Goal: Task Accomplishment & Management: Manage account settings

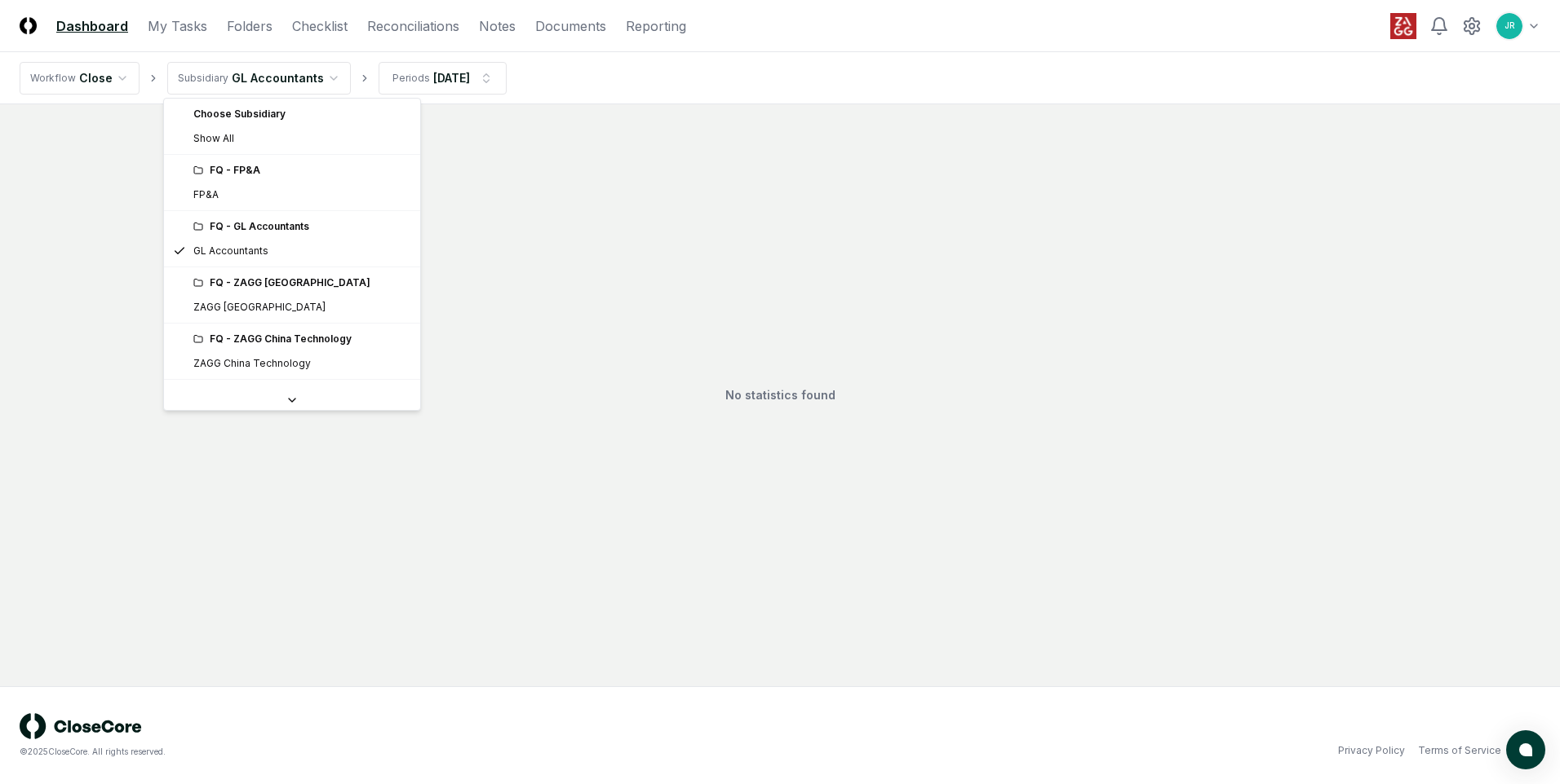
click at [321, 79] on html "CloseCore Dashboard My Tasks Folders Checklist Reconciliations Notes Documents …" at bounding box center [780, 392] width 1560 height 784
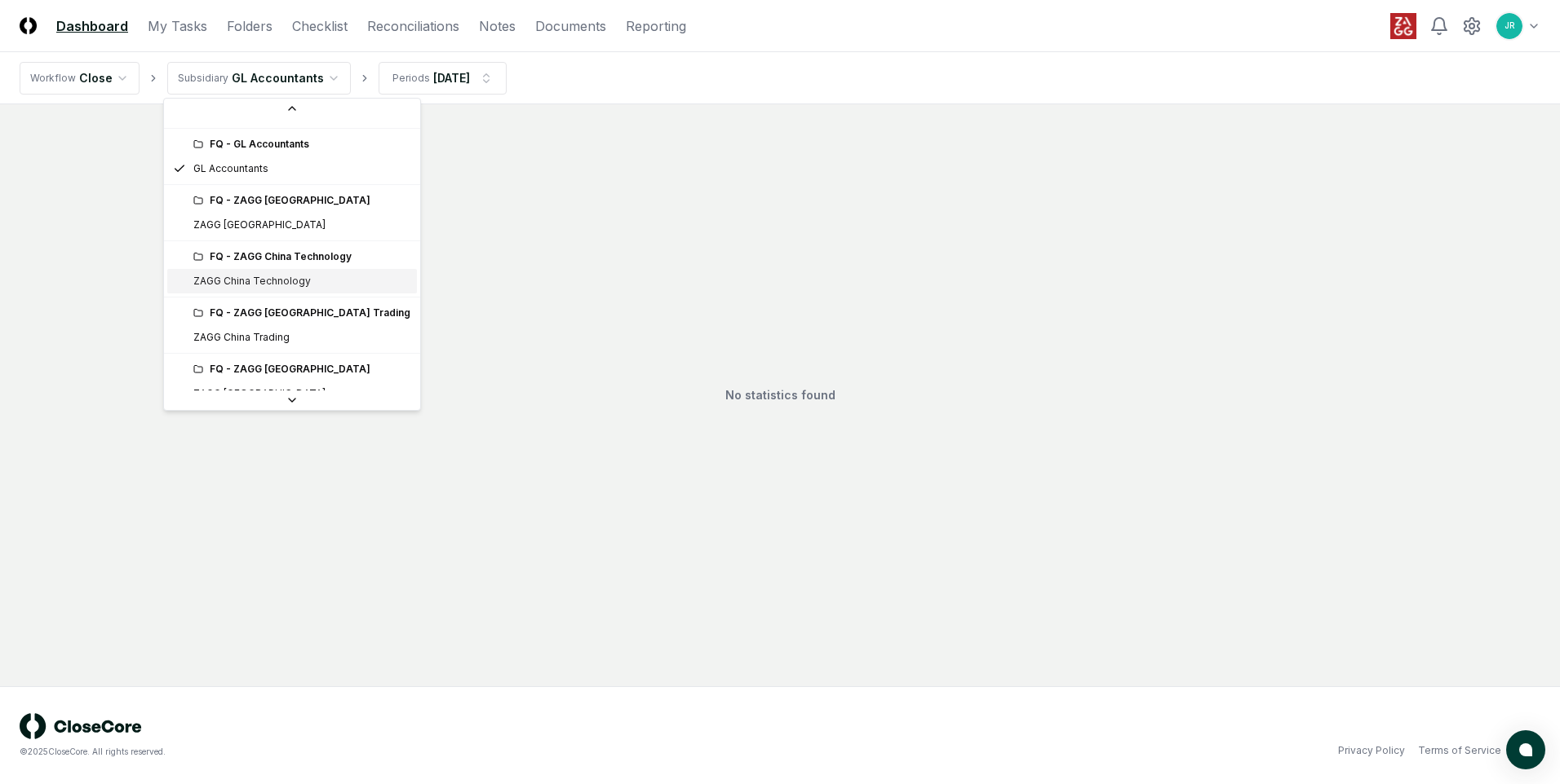
scroll to position [163, 0]
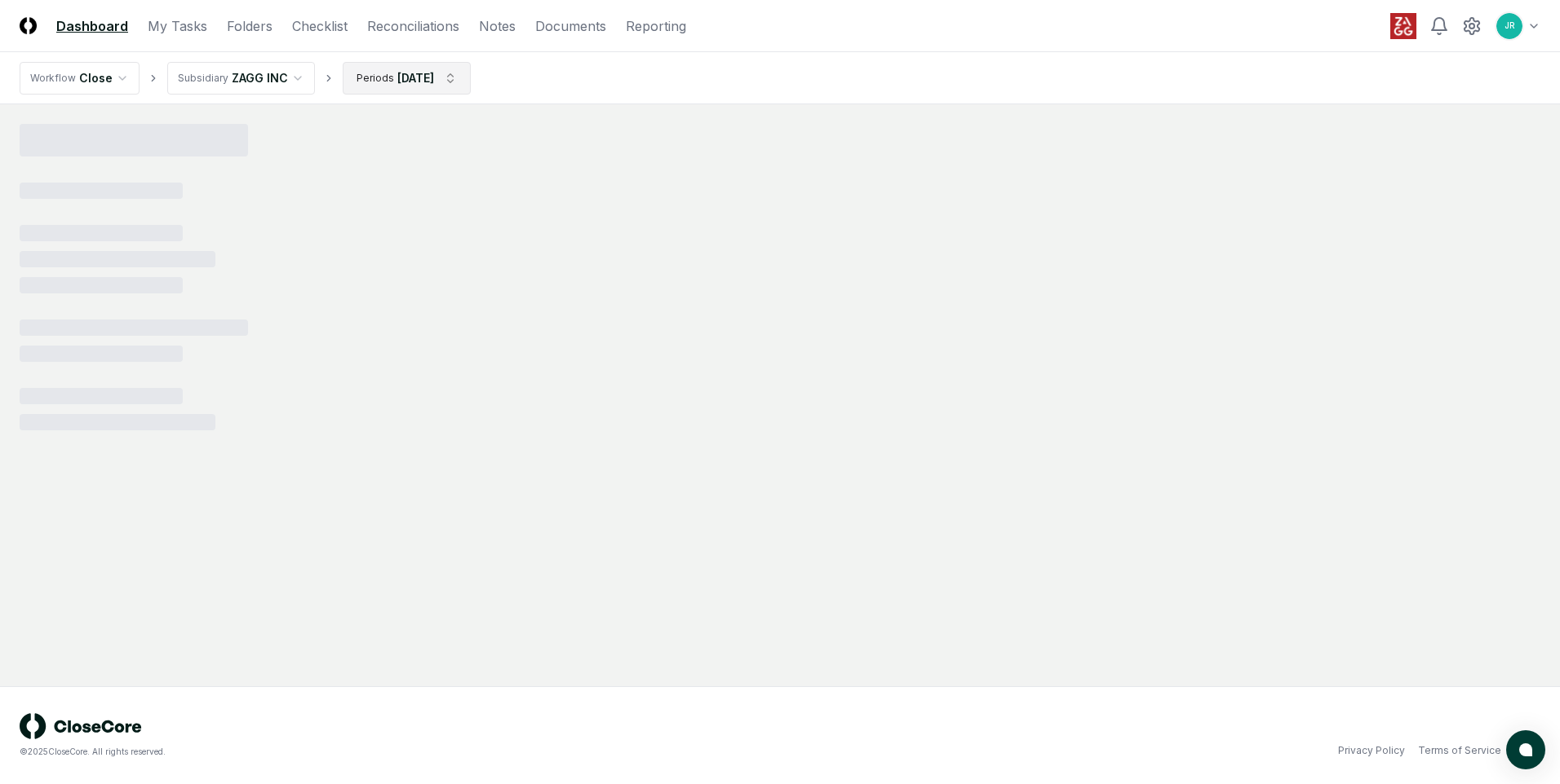
click at [438, 83] on html "CloseCore Dashboard My Tasks Folders Checklist Reconciliations Notes Documents …" at bounding box center [780, 392] width 1560 height 784
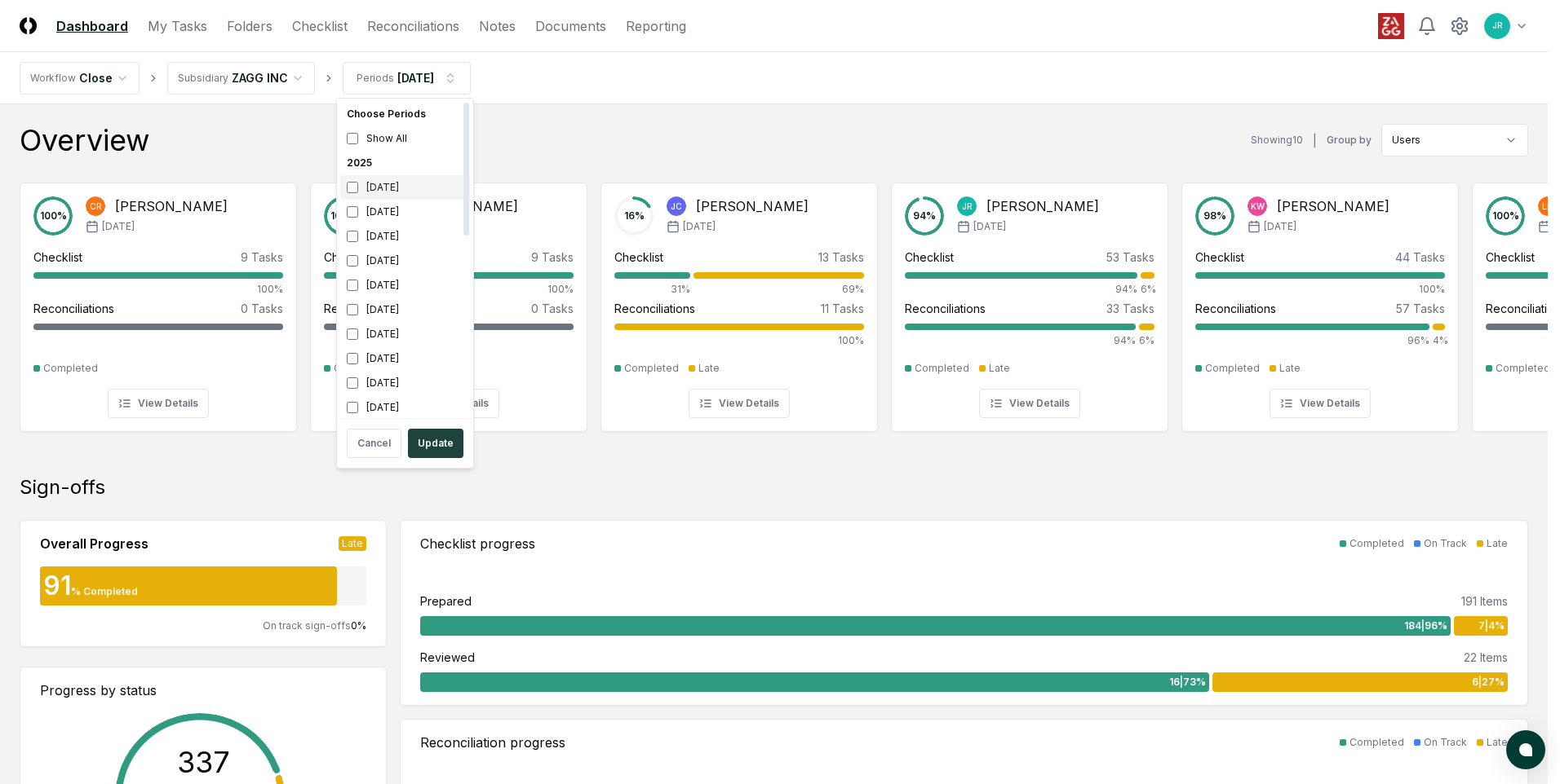
click at [386, 182] on div "[DATE]" at bounding box center [405, 188] width 129 height 25
click at [372, 226] on div "[DATE]" at bounding box center [405, 237] width 129 height 25
click at [433, 450] on button "Update" at bounding box center [435, 443] width 56 height 29
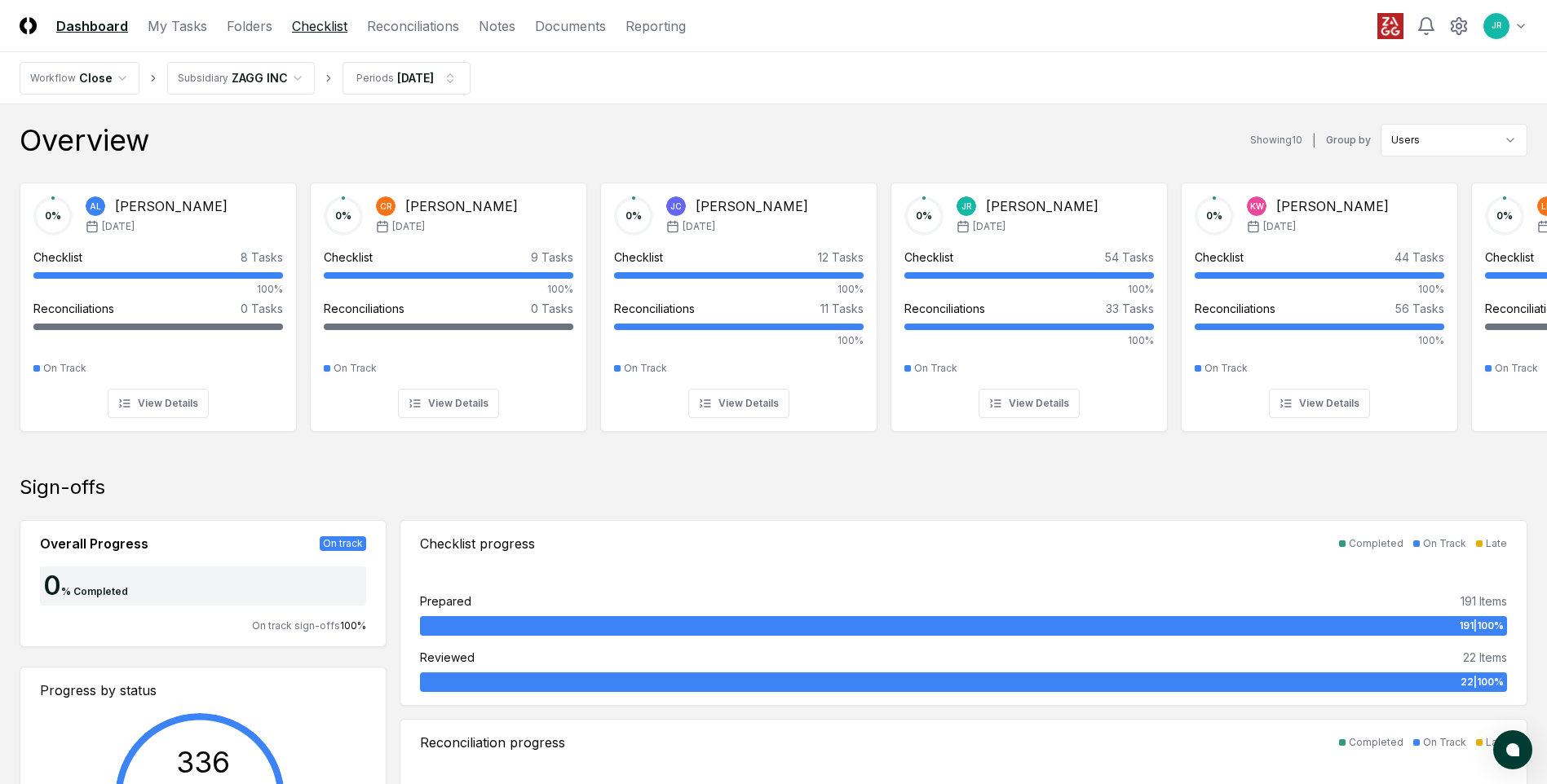
click at [318, 29] on link "Checklist" at bounding box center [320, 26] width 56 height 19
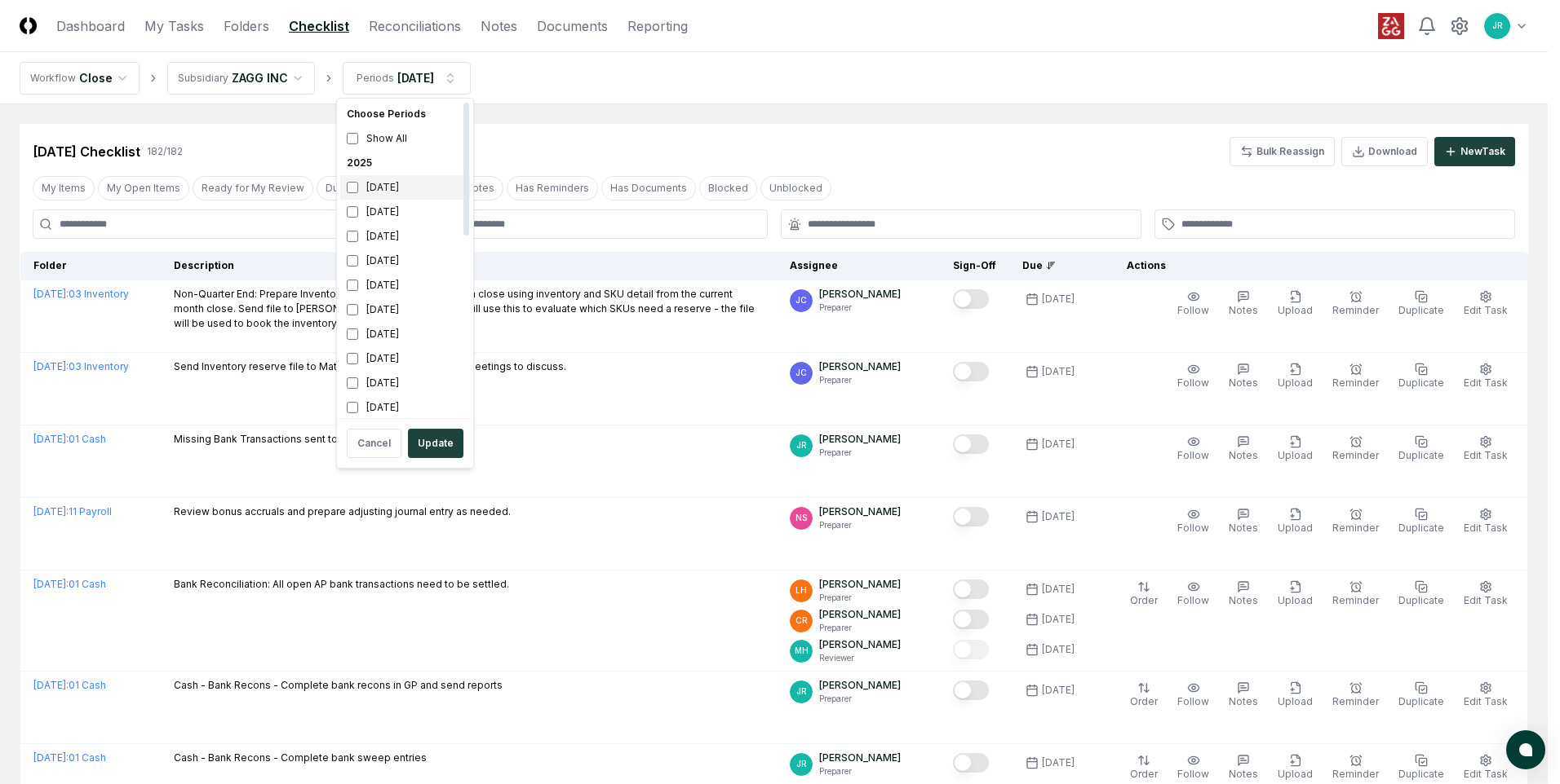
click at [373, 192] on div "[DATE]" at bounding box center [405, 188] width 129 height 25
click at [375, 213] on div "[DATE]" at bounding box center [405, 212] width 129 height 25
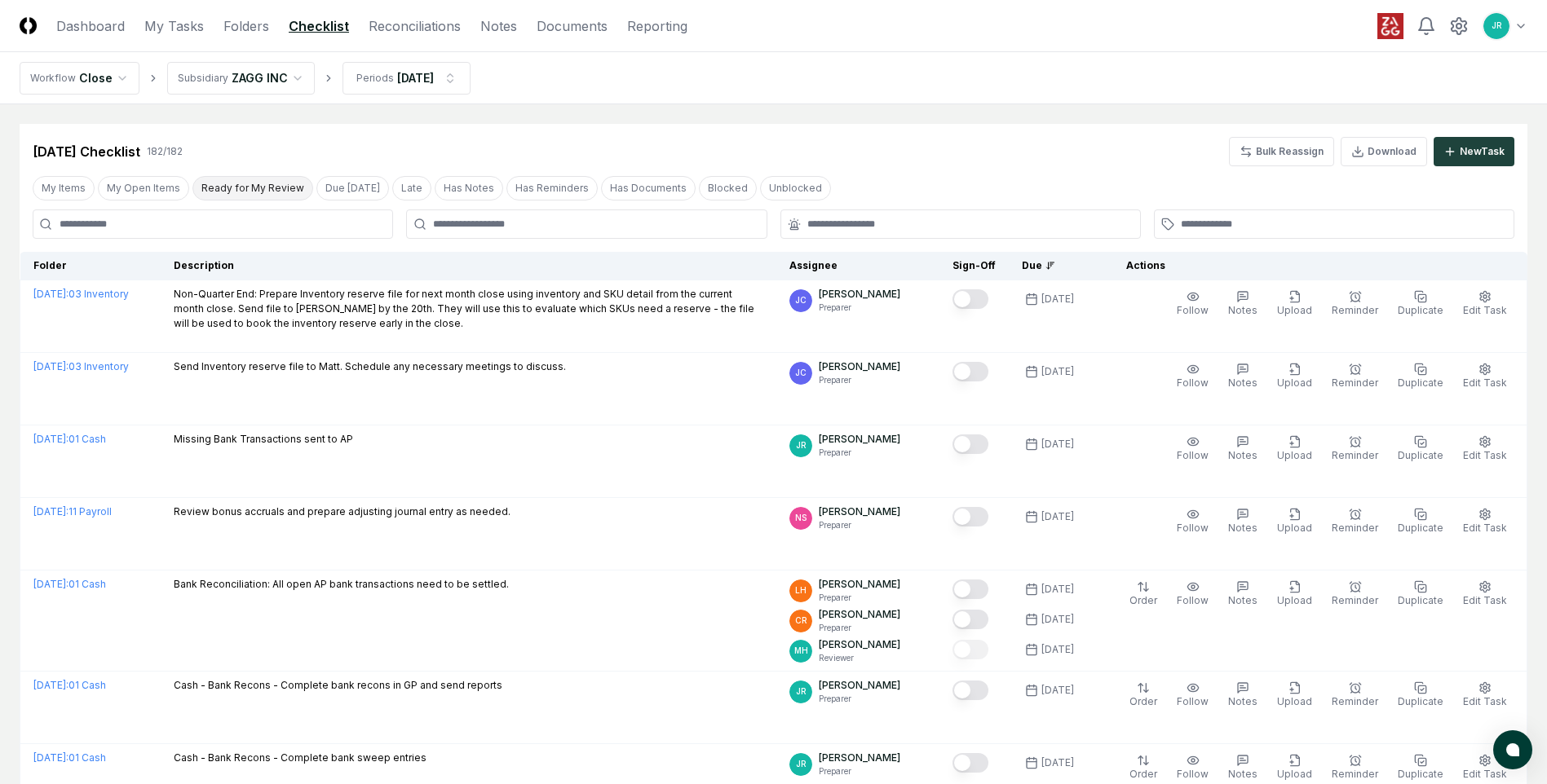
click at [193, 190] on button "Ready for My Review" at bounding box center [253, 189] width 120 height 25
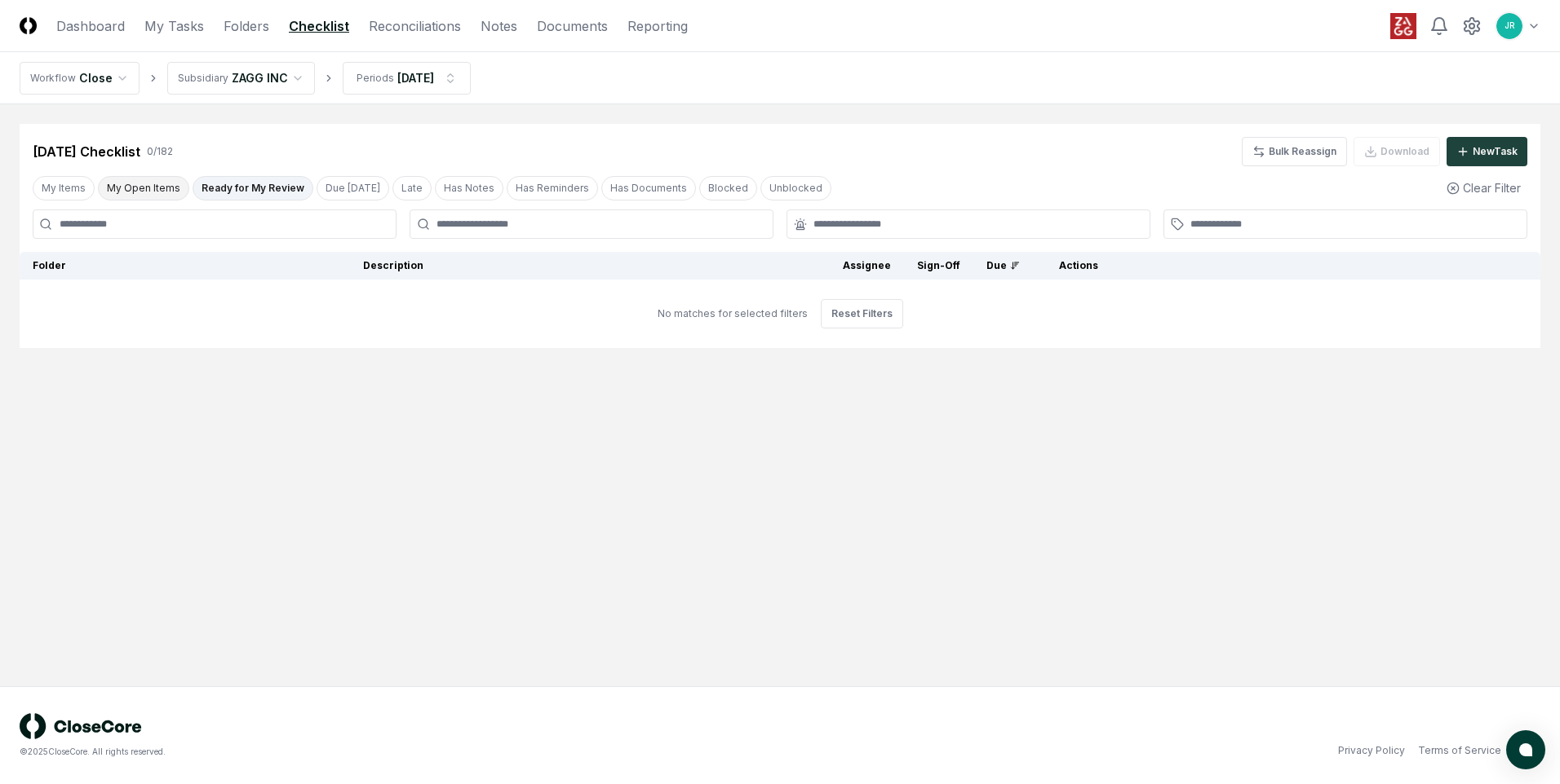
click at [152, 190] on button "My Open Items" at bounding box center [143, 189] width 91 height 25
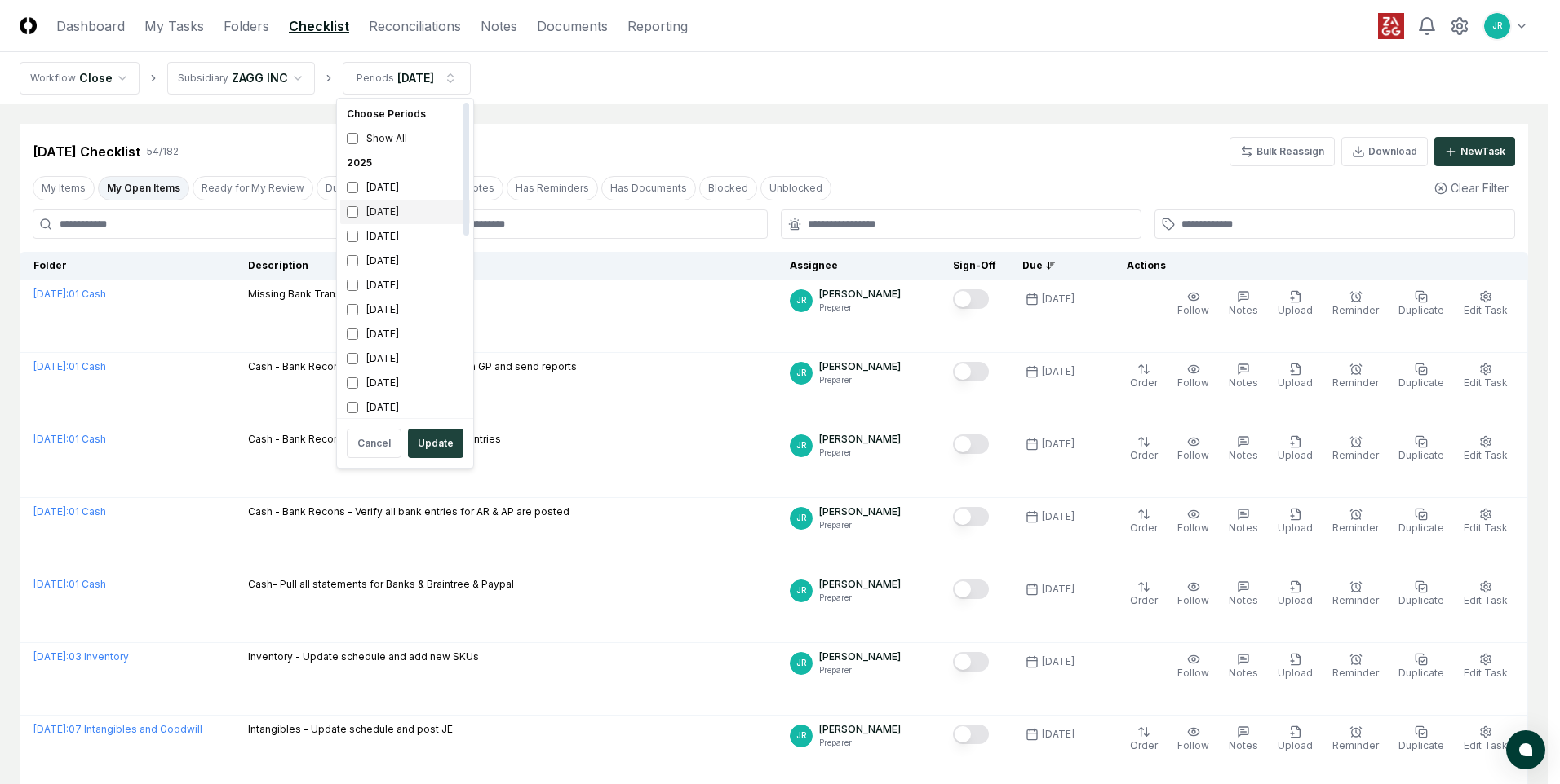
click at [393, 208] on div "[DATE]" at bounding box center [405, 212] width 129 height 25
click at [389, 195] on div "[DATE]" at bounding box center [405, 188] width 129 height 25
click at [391, 189] on div "[DATE]" at bounding box center [405, 188] width 129 height 25
click at [374, 182] on div "[DATE]" at bounding box center [405, 188] width 129 height 25
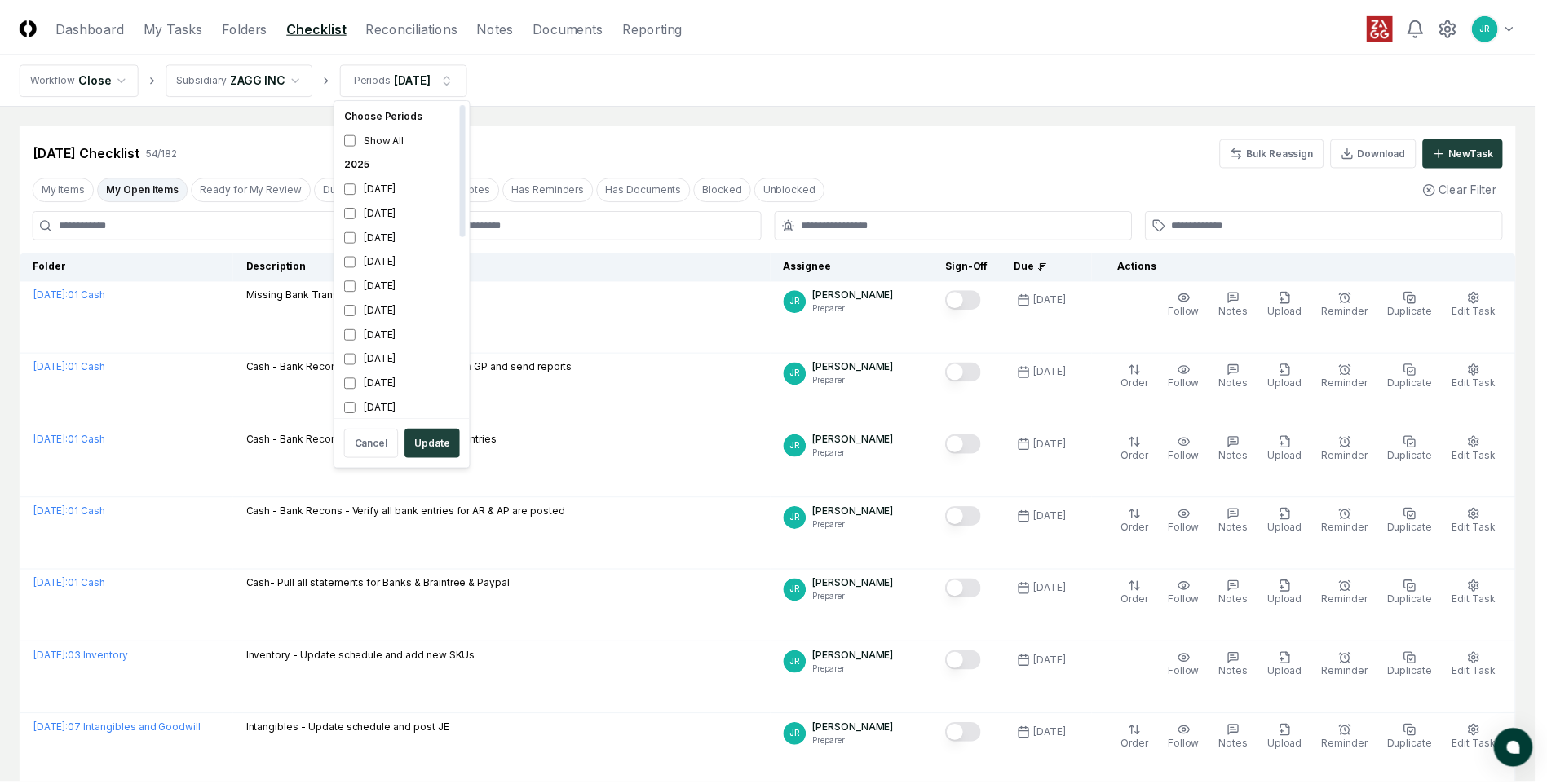
scroll to position [5, 0]
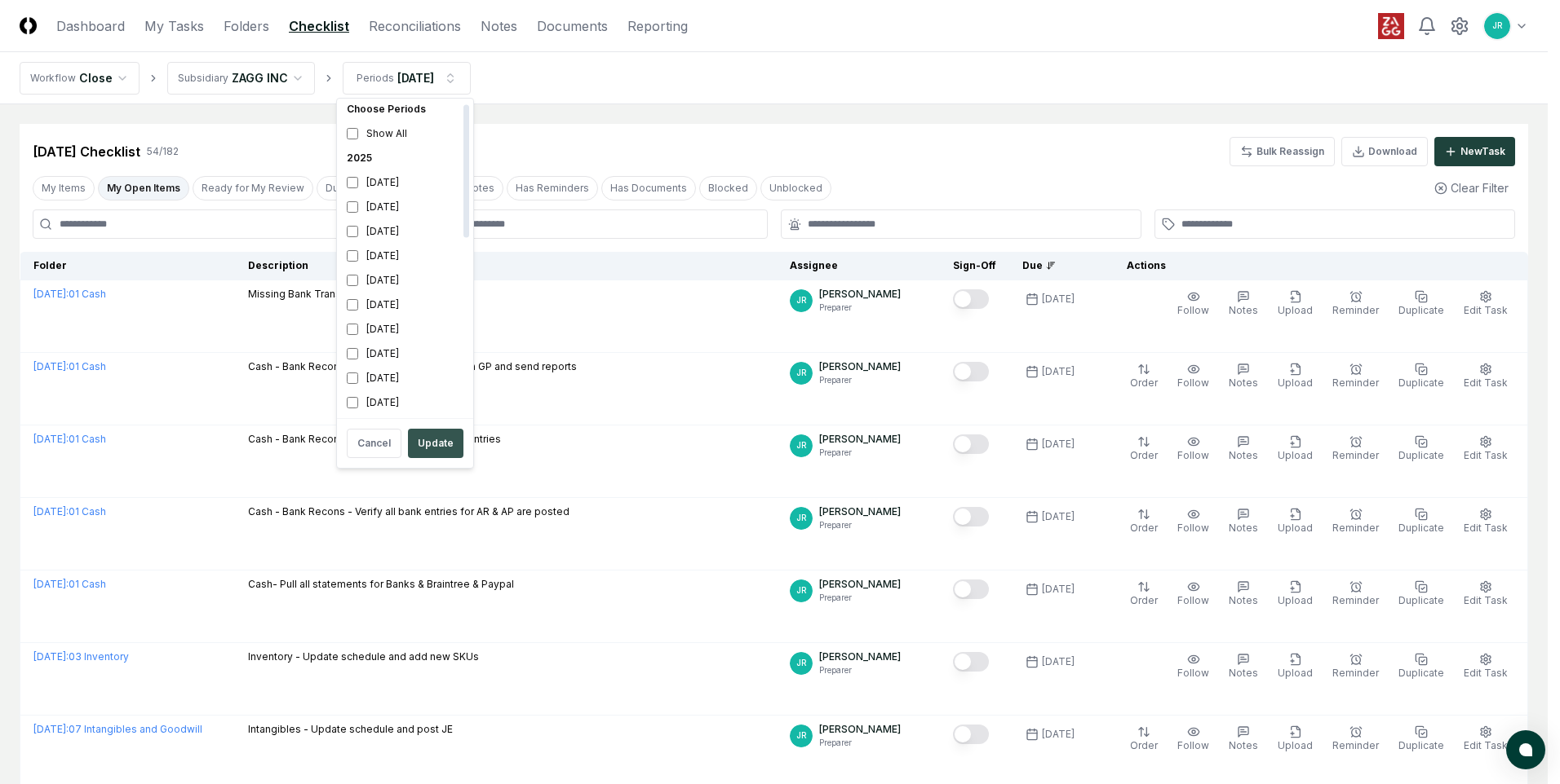
click at [436, 439] on button "Update" at bounding box center [435, 443] width 56 height 29
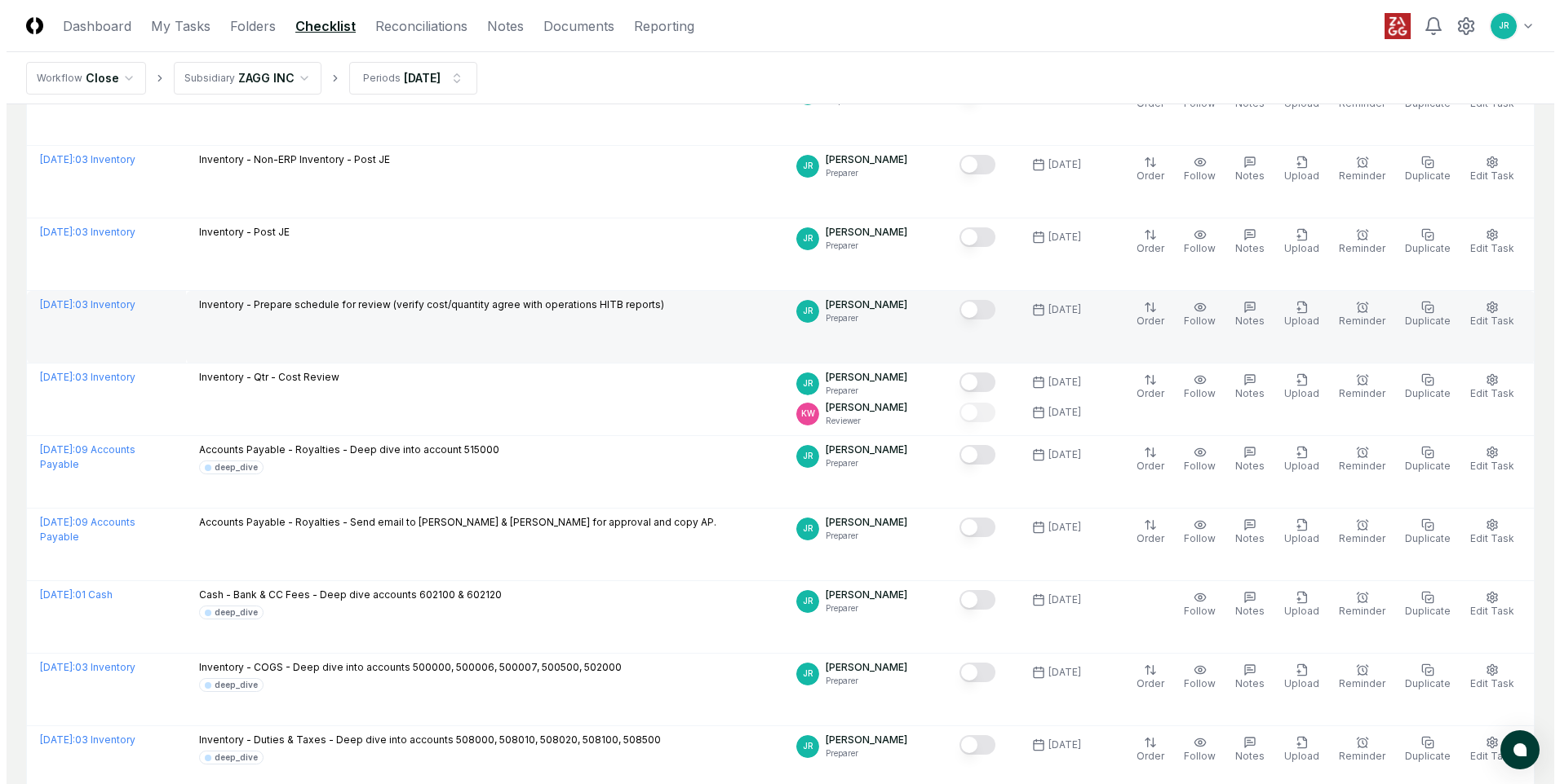
scroll to position [652, 0]
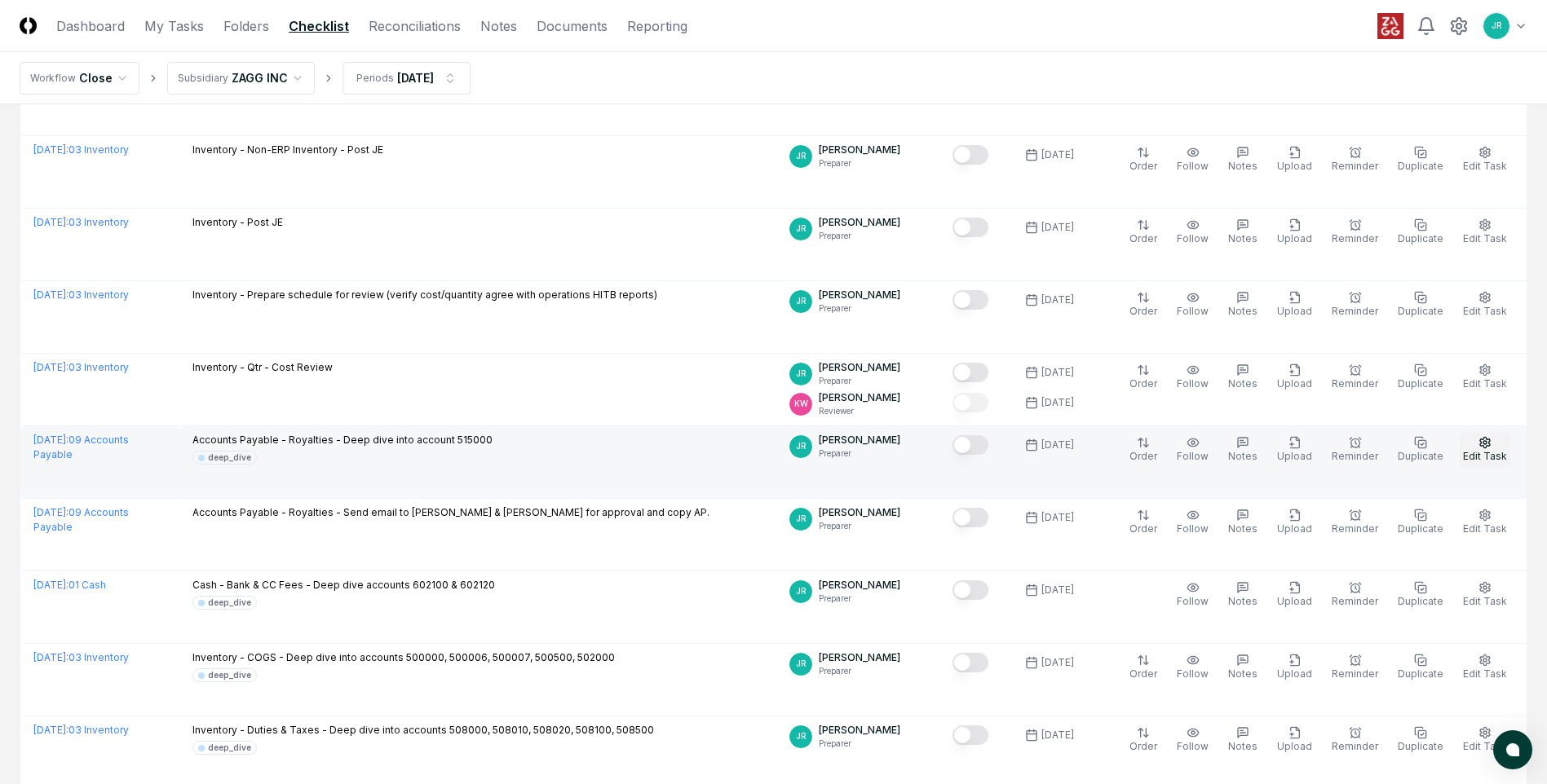
click at [1477, 456] on span "Edit Task" at bounding box center [1485, 456] width 44 height 12
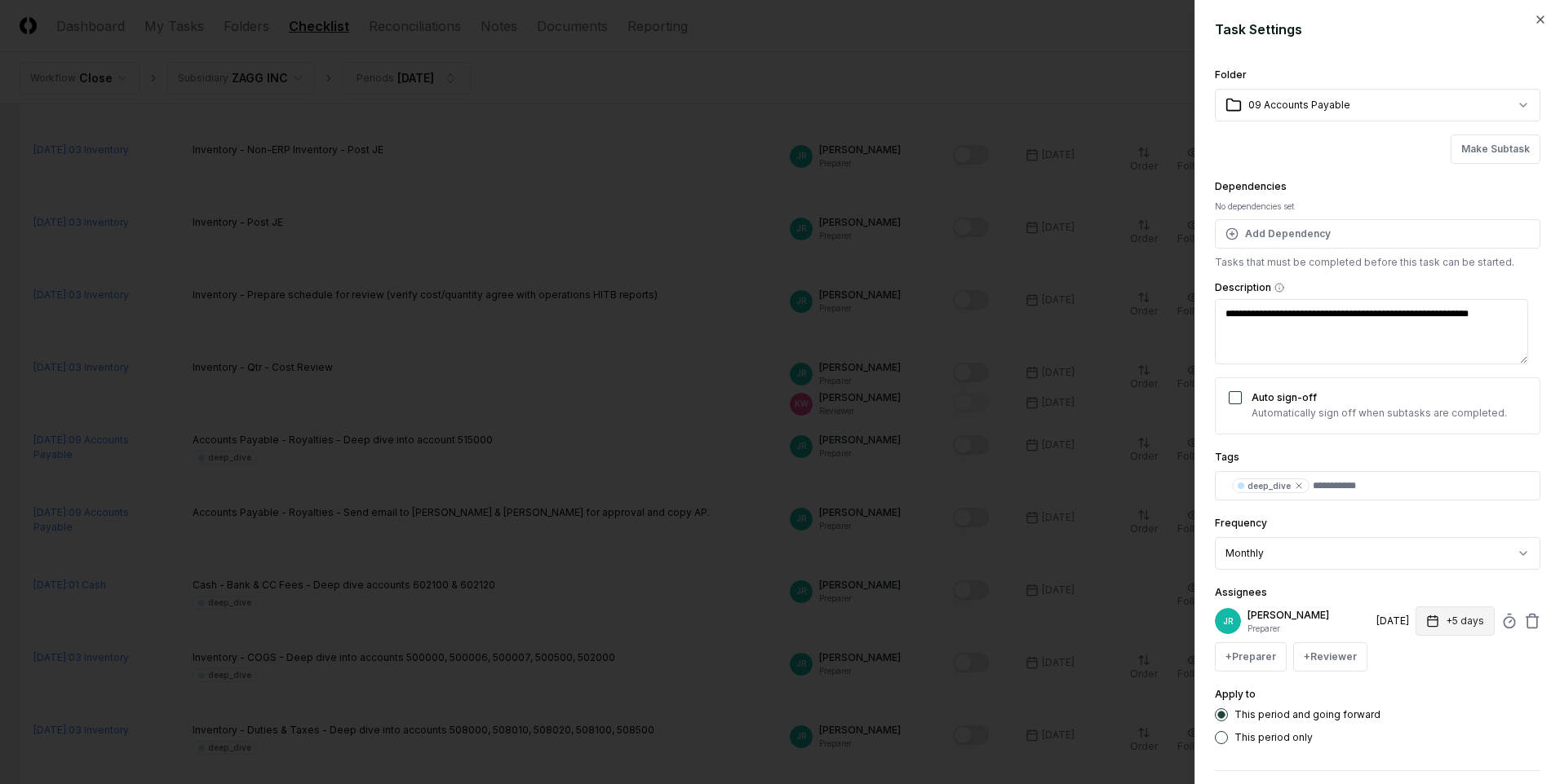
click at [1438, 627] on button "+5 days" at bounding box center [1455, 621] width 79 height 29
type textarea "*"
type input "*"
click at [1405, 687] on input "*" at bounding box center [1392, 685] width 57 height 29
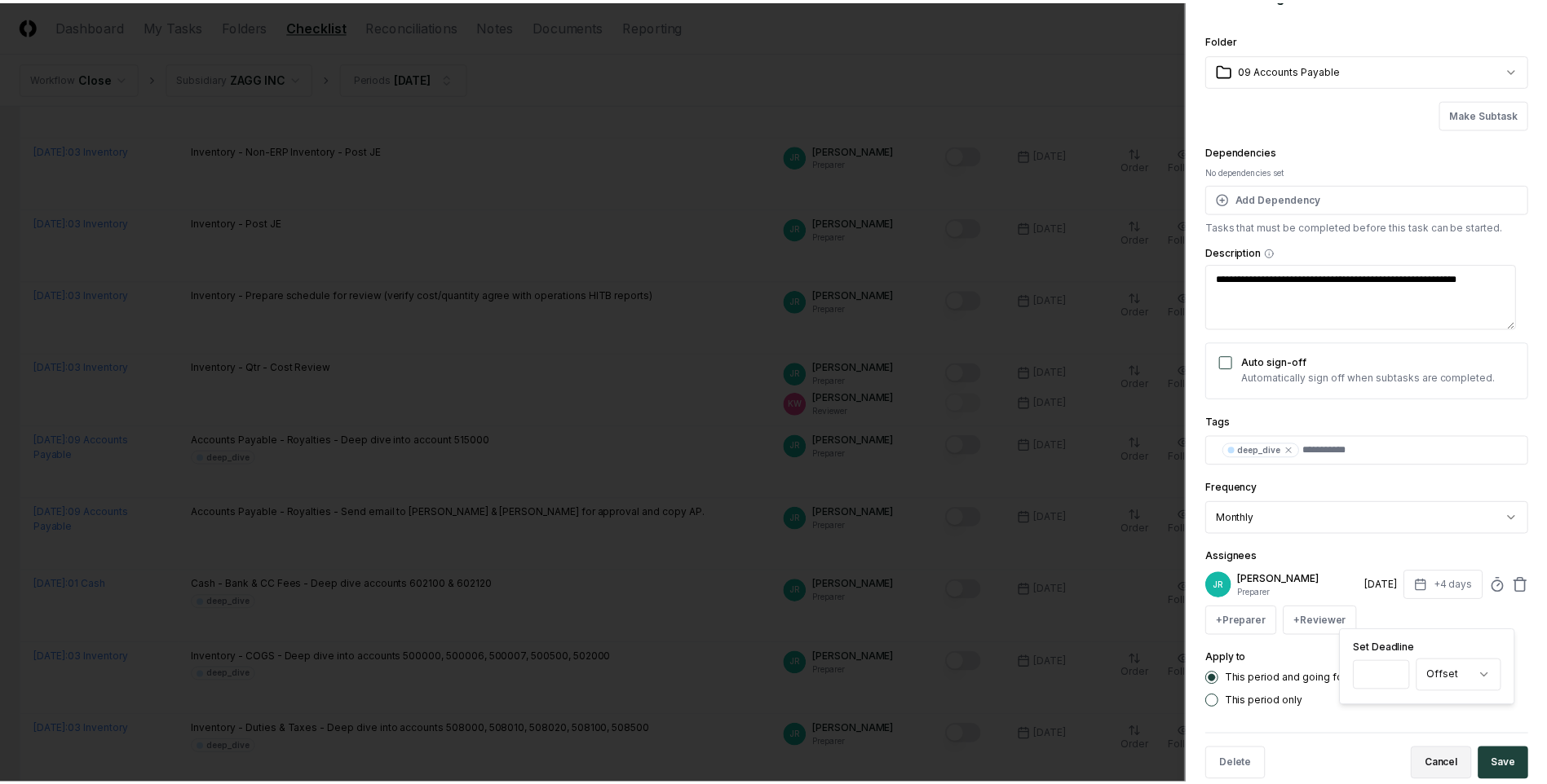
scroll to position [66, 0]
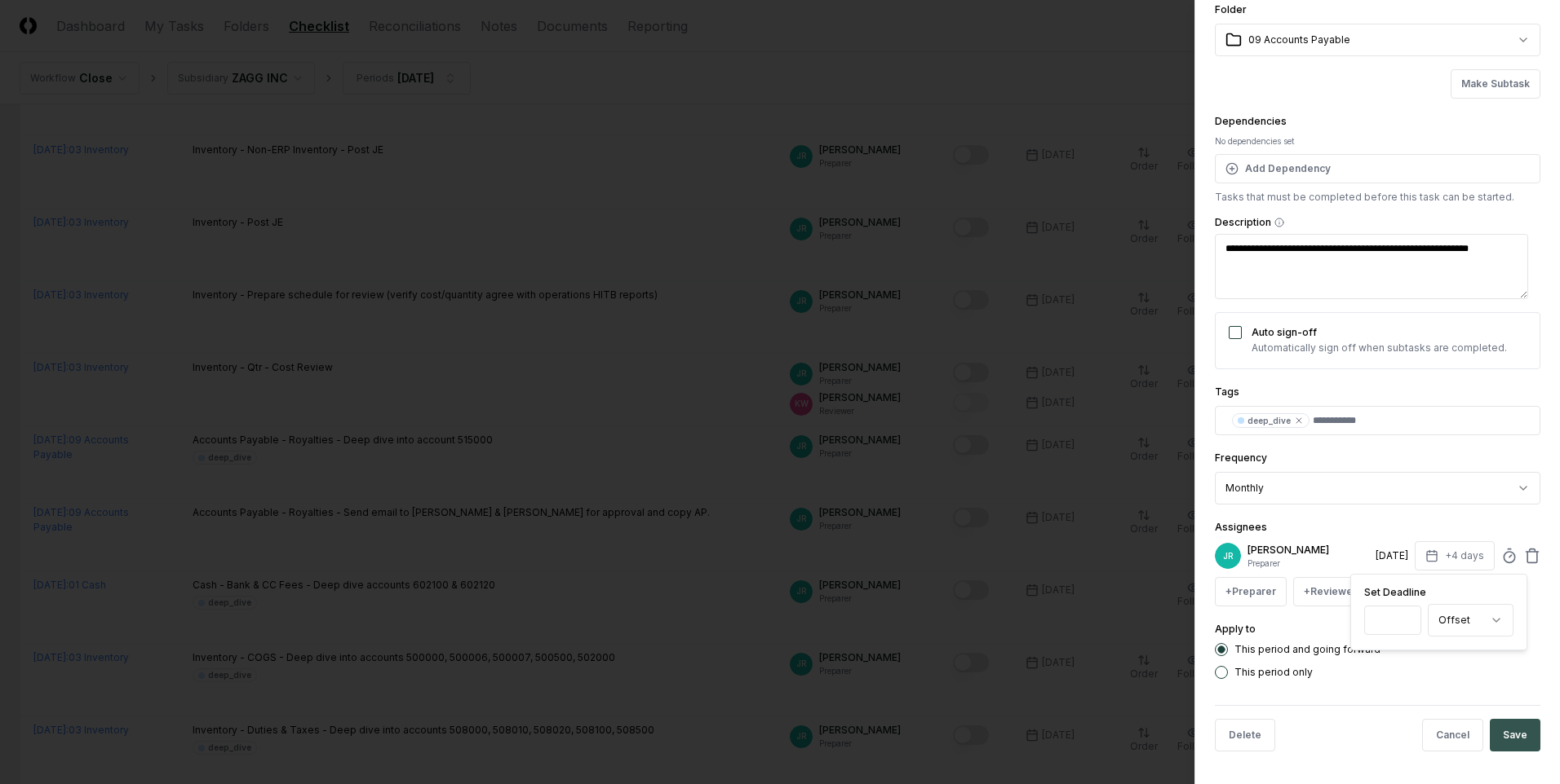
click at [1503, 727] on button "Save" at bounding box center [1515, 735] width 51 height 33
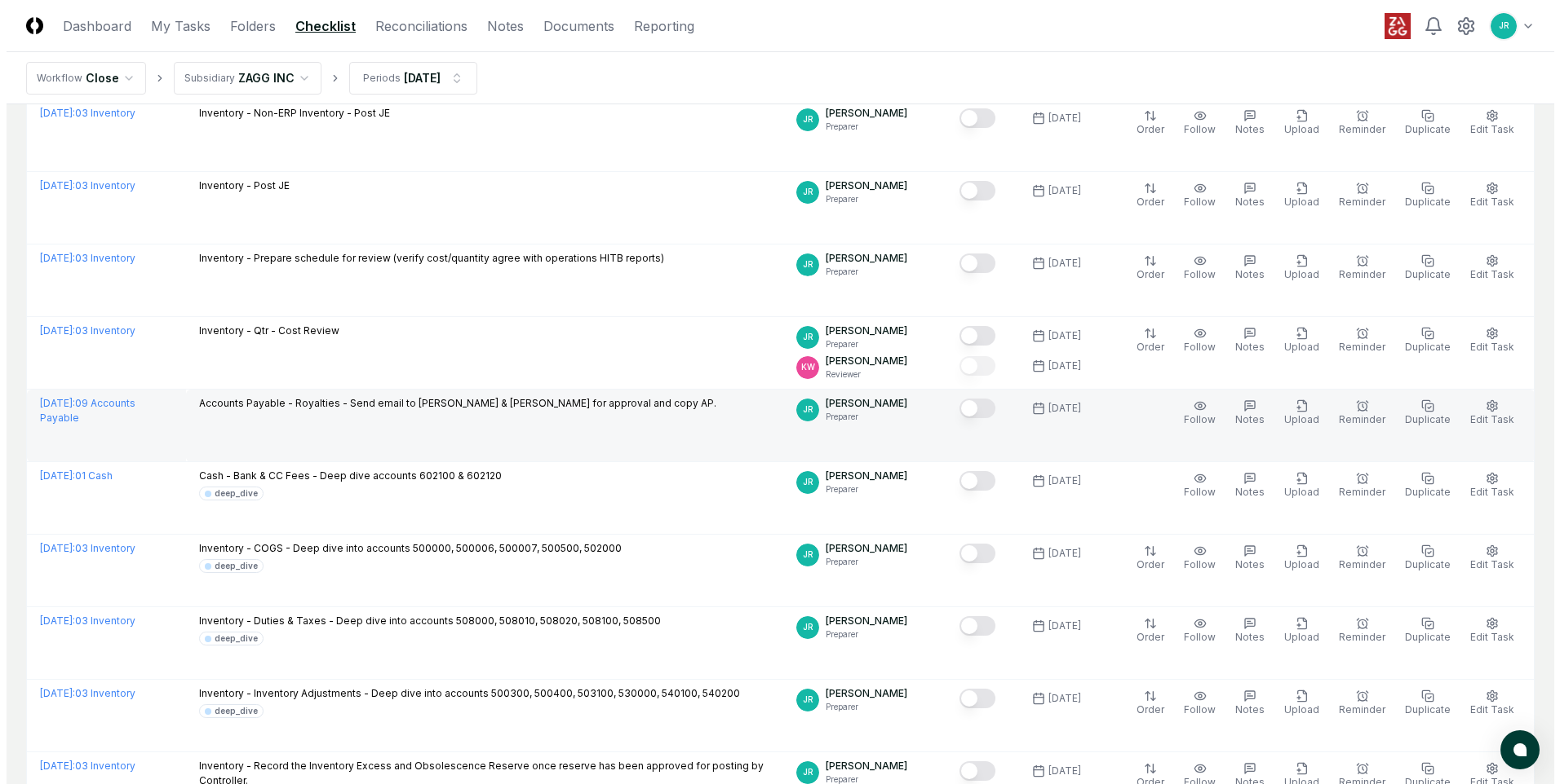
scroll to position [734, 0]
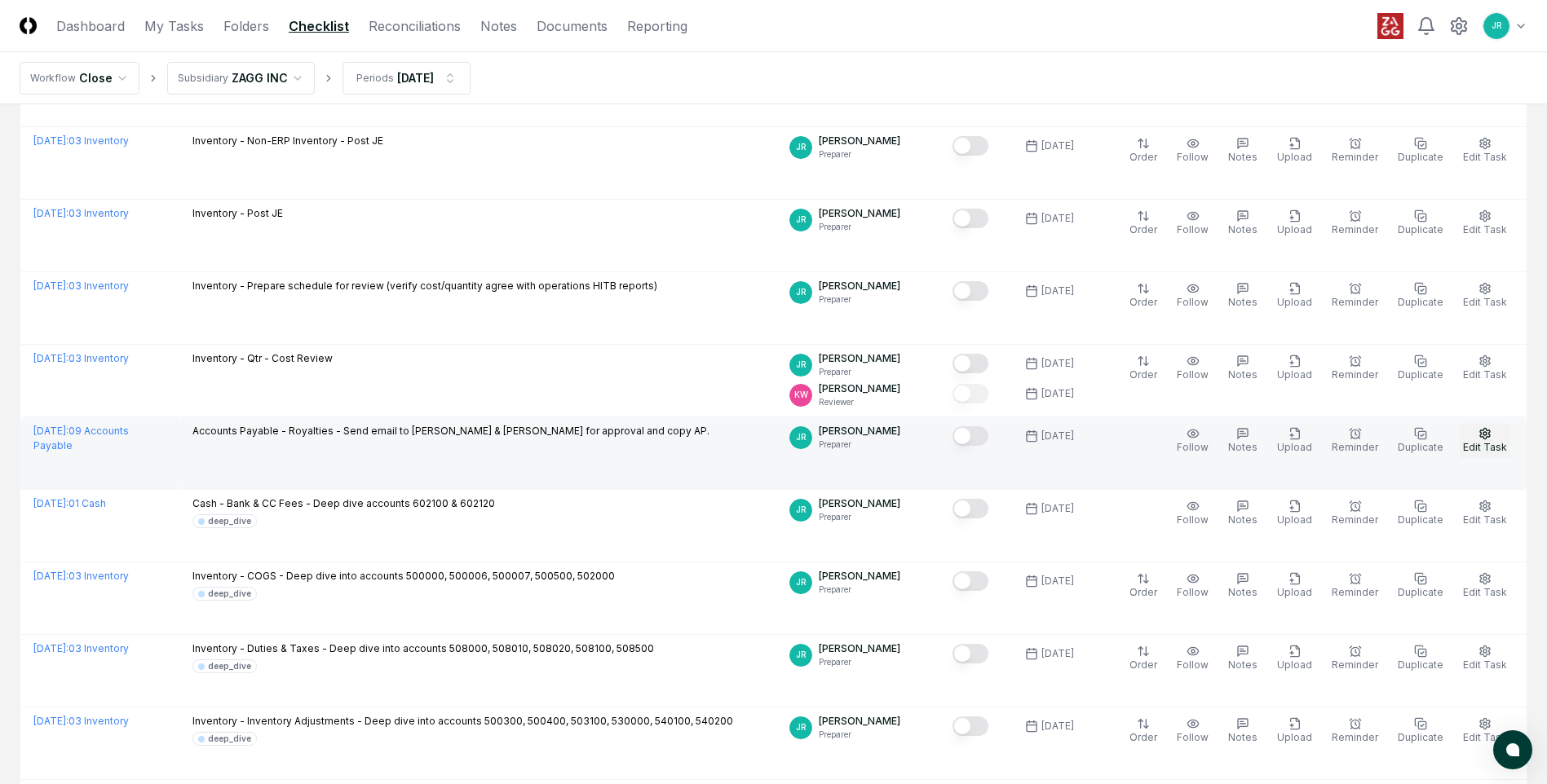
click at [1481, 443] on span "Edit Task" at bounding box center [1485, 447] width 44 height 12
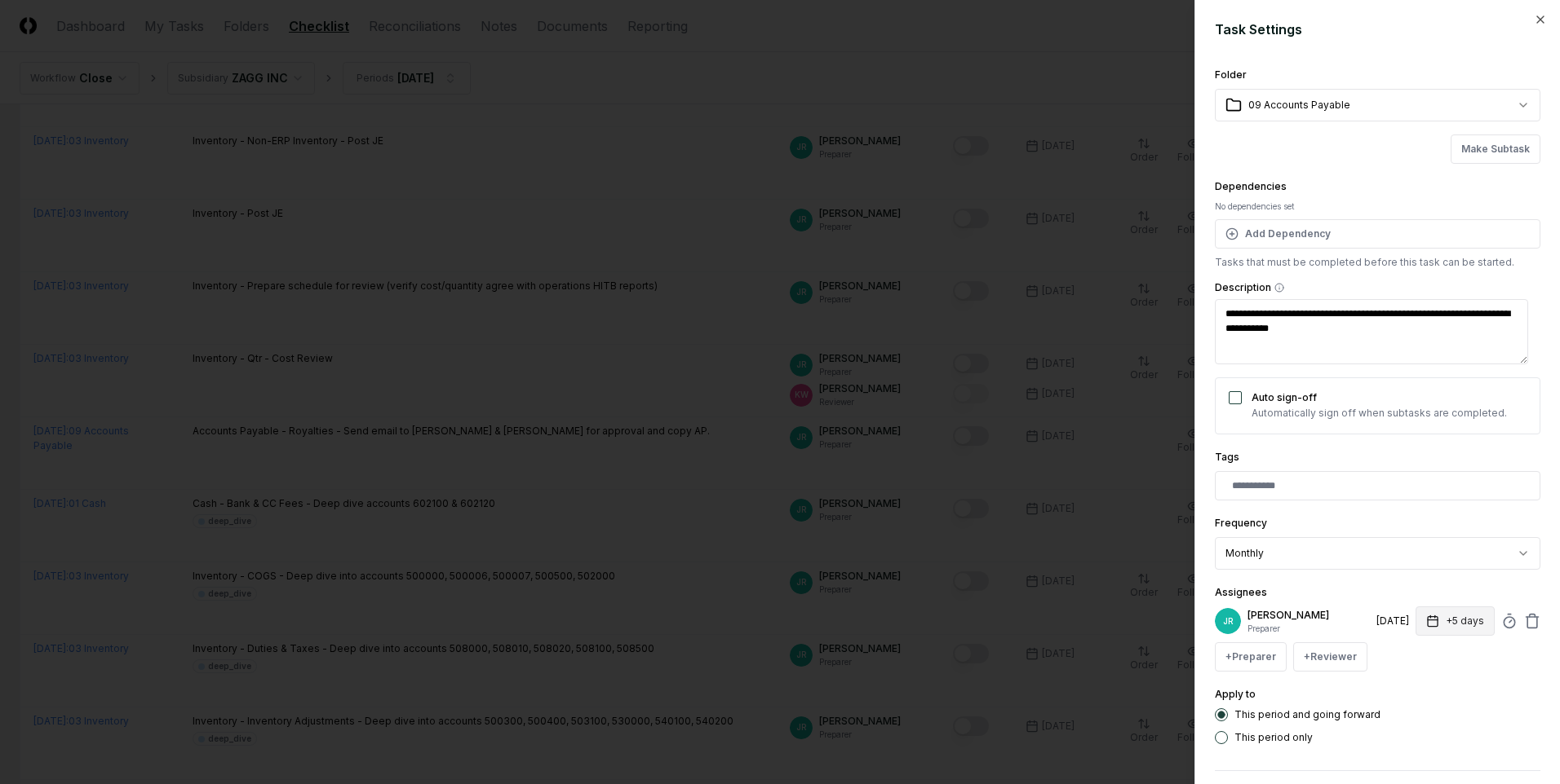
click at [1455, 630] on button "+5 days" at bounding box center [1455, 621] width 79 height 29
type textarea "*"
type input "*"
click at [1403, 690] on input "*" at bounding box center [1392, 685] width 57 height 29
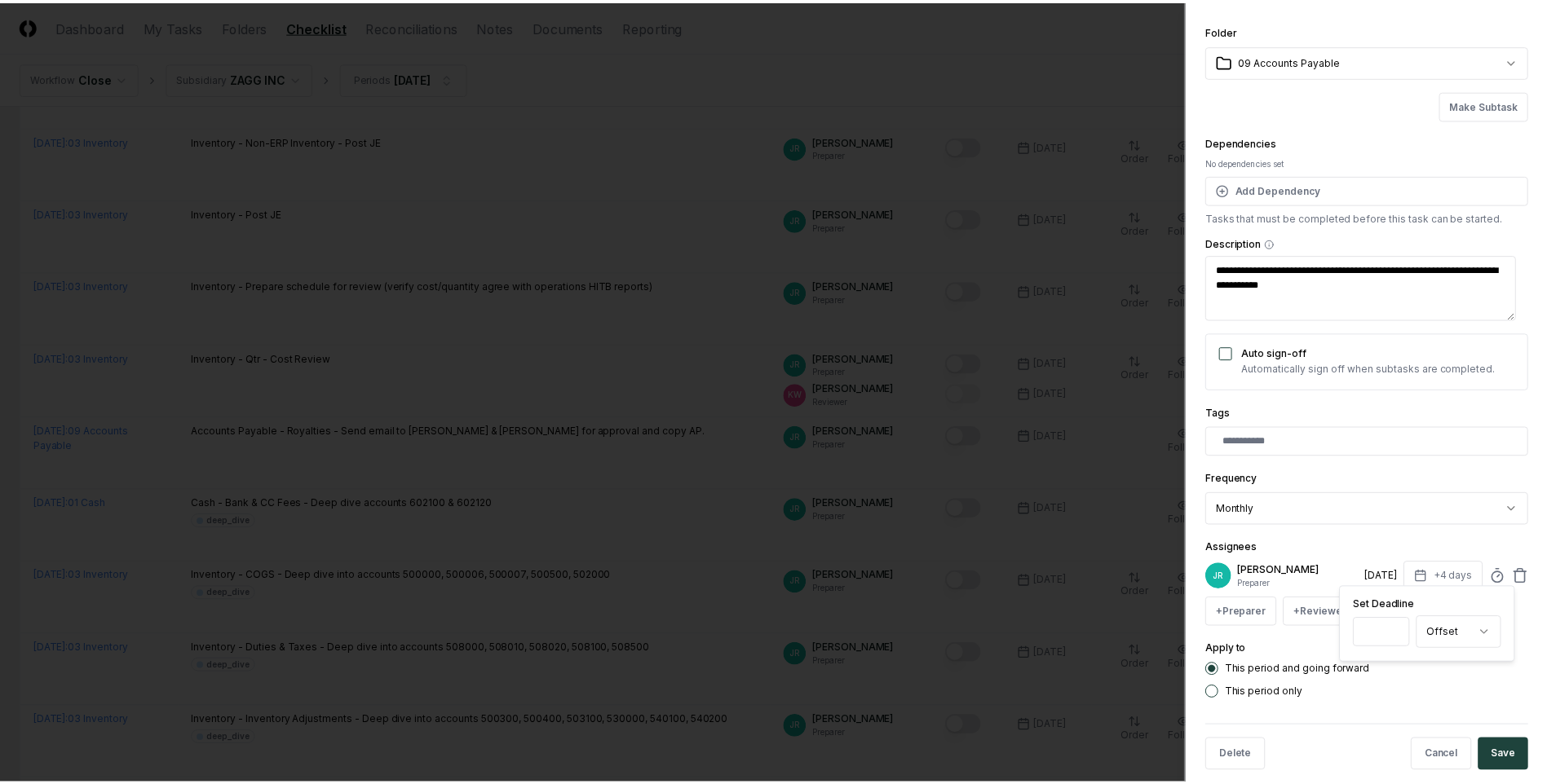
scroll to position [66, 0]
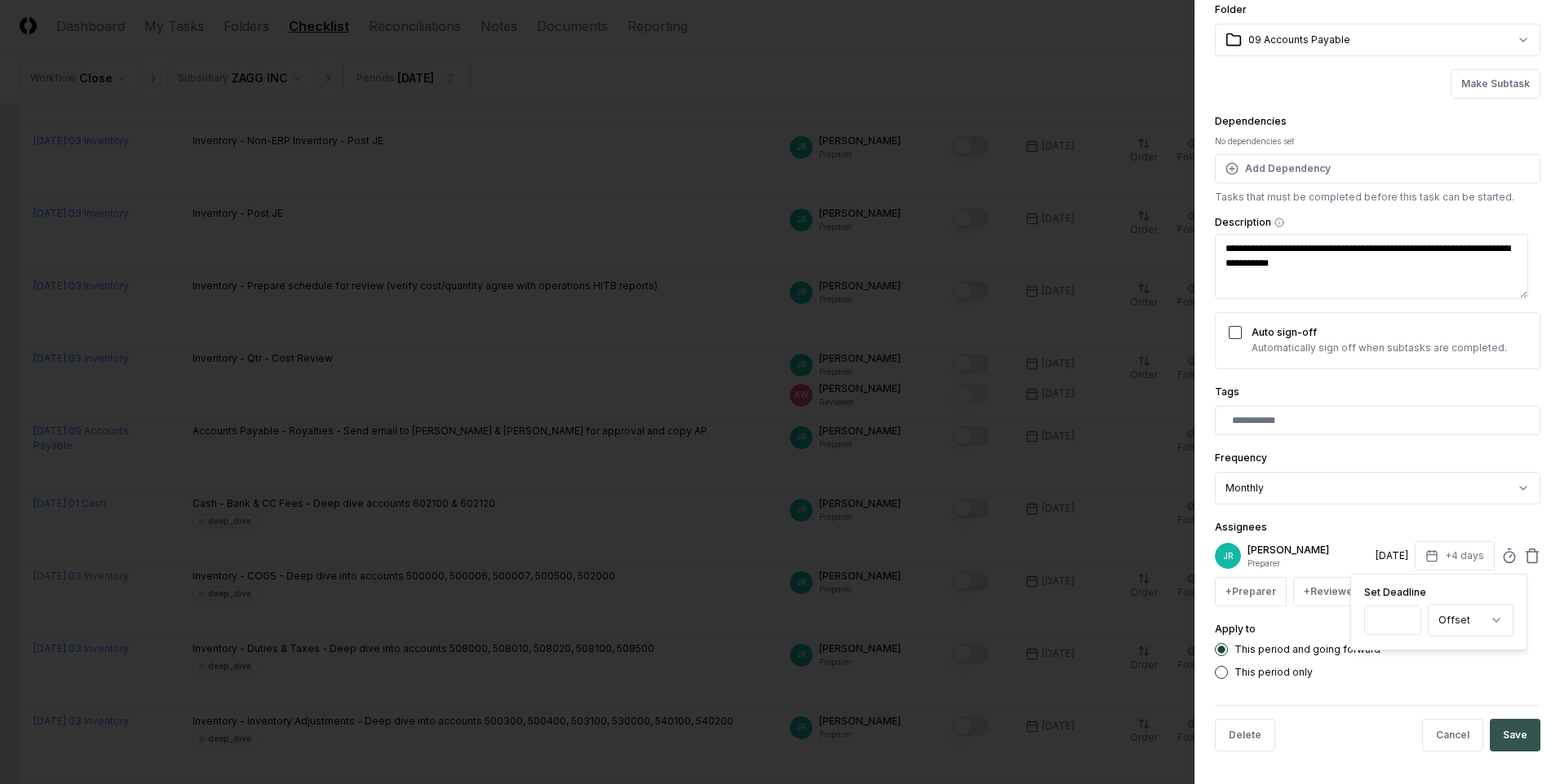
click at [1500, 736] on button "Save" at bounding box center [1515, 735] width 51 height 33
type textarea "*"
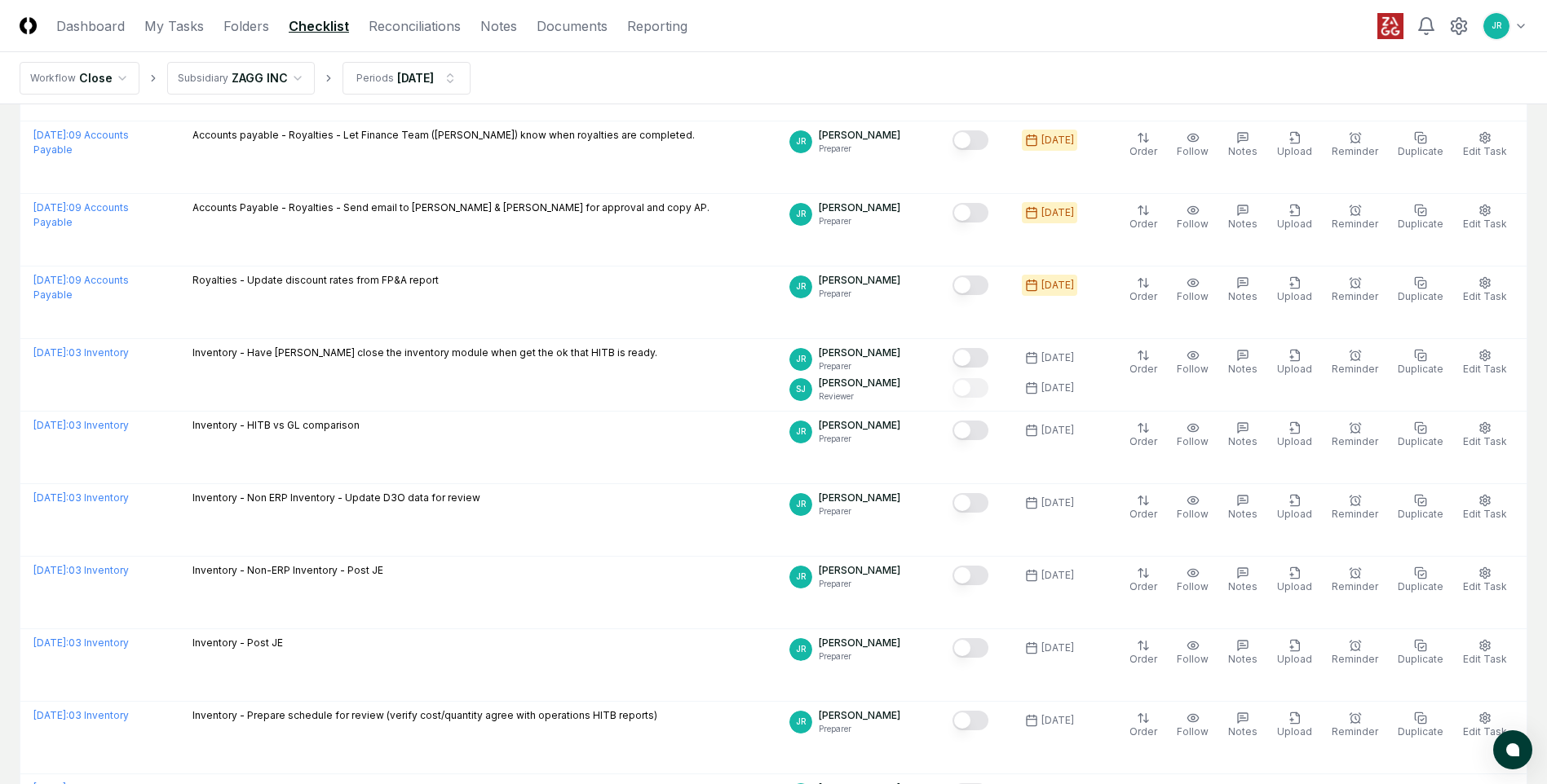
scroll to position [0, 0]
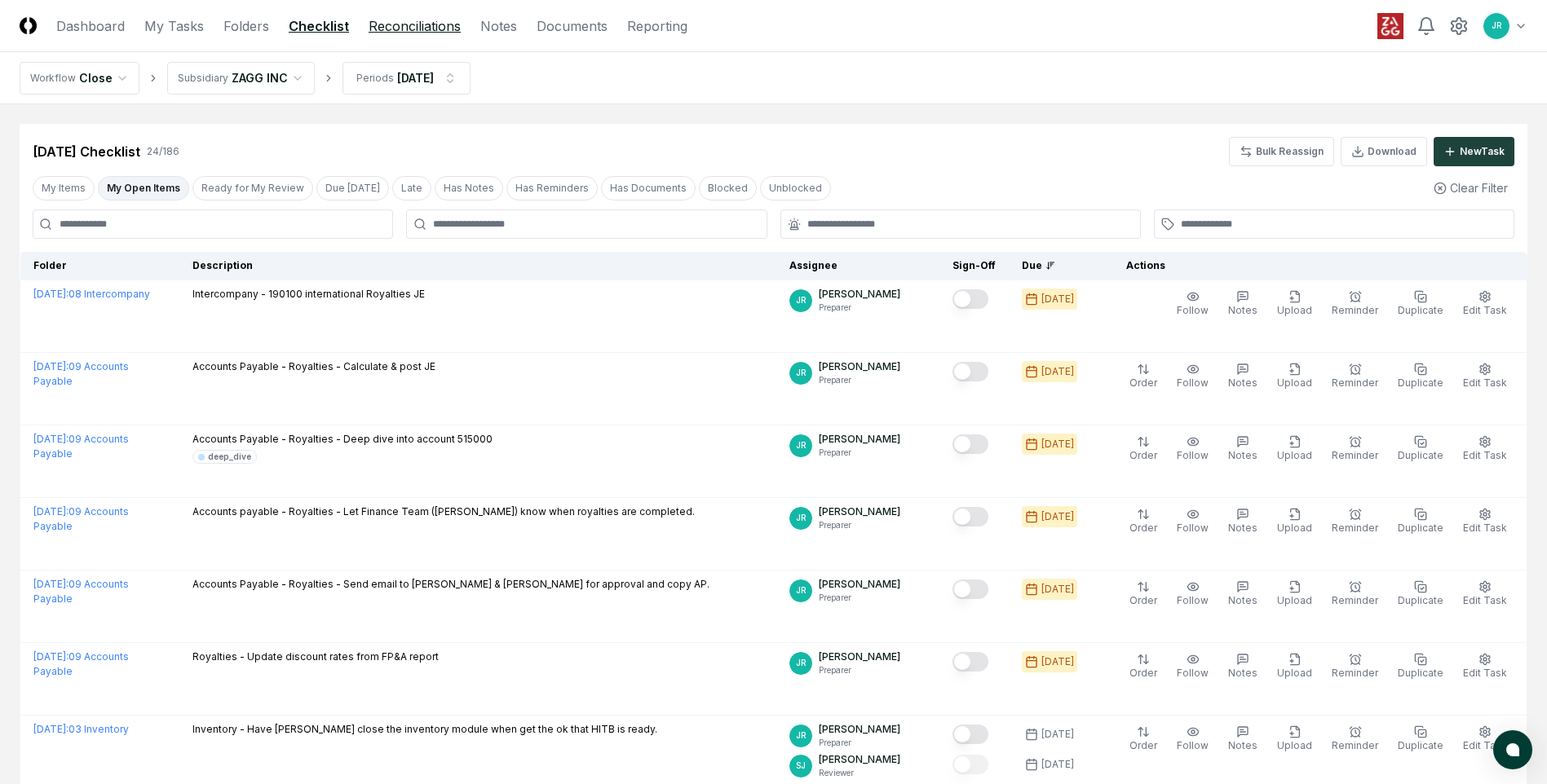
click at [439, 27] on link "Reconciliations" at bounding box center [415, 26] width 92 height 19
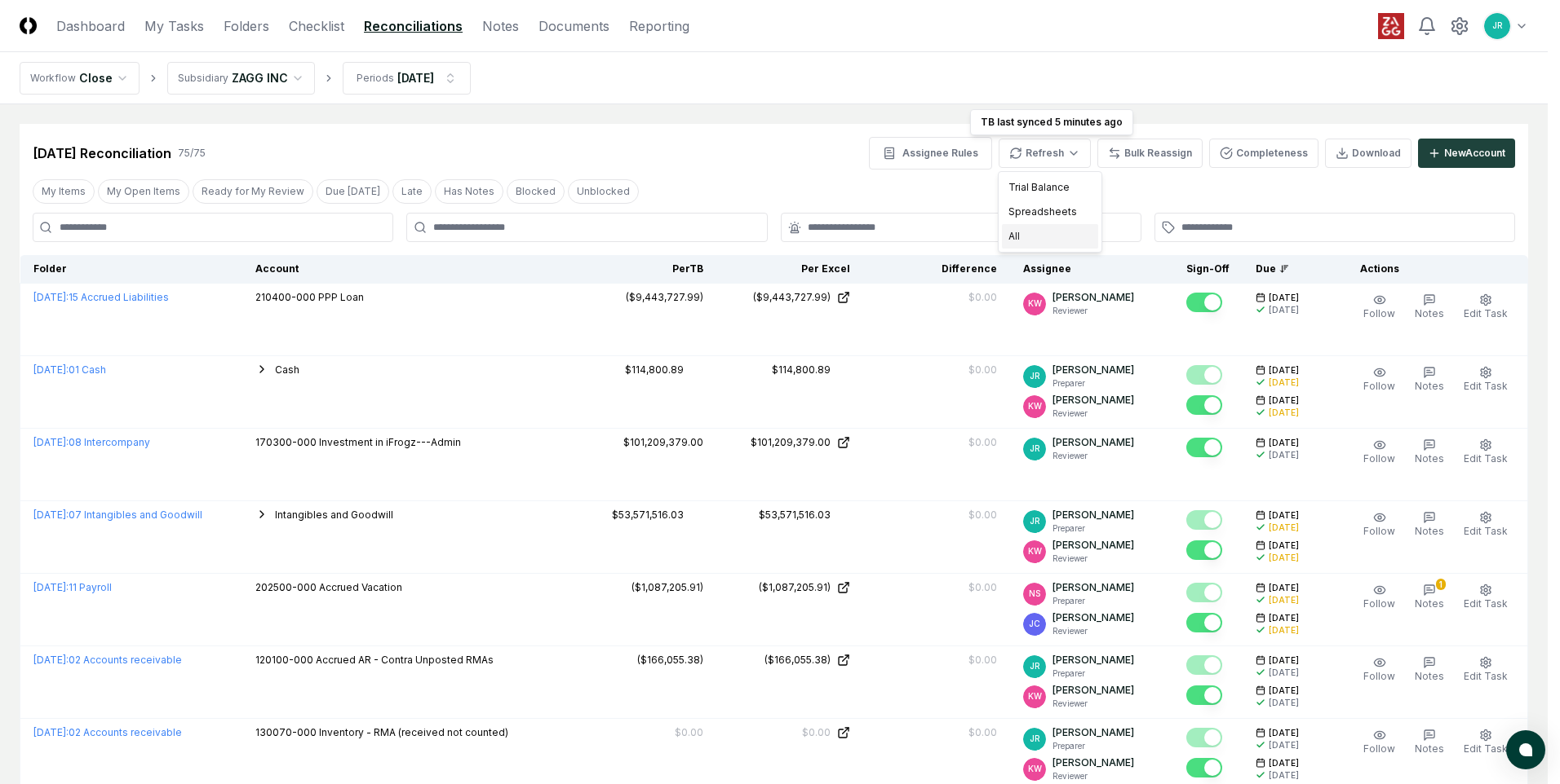
click at [1036, 238] on div "All" at bounding box center [1049, 237] width 97 height 25
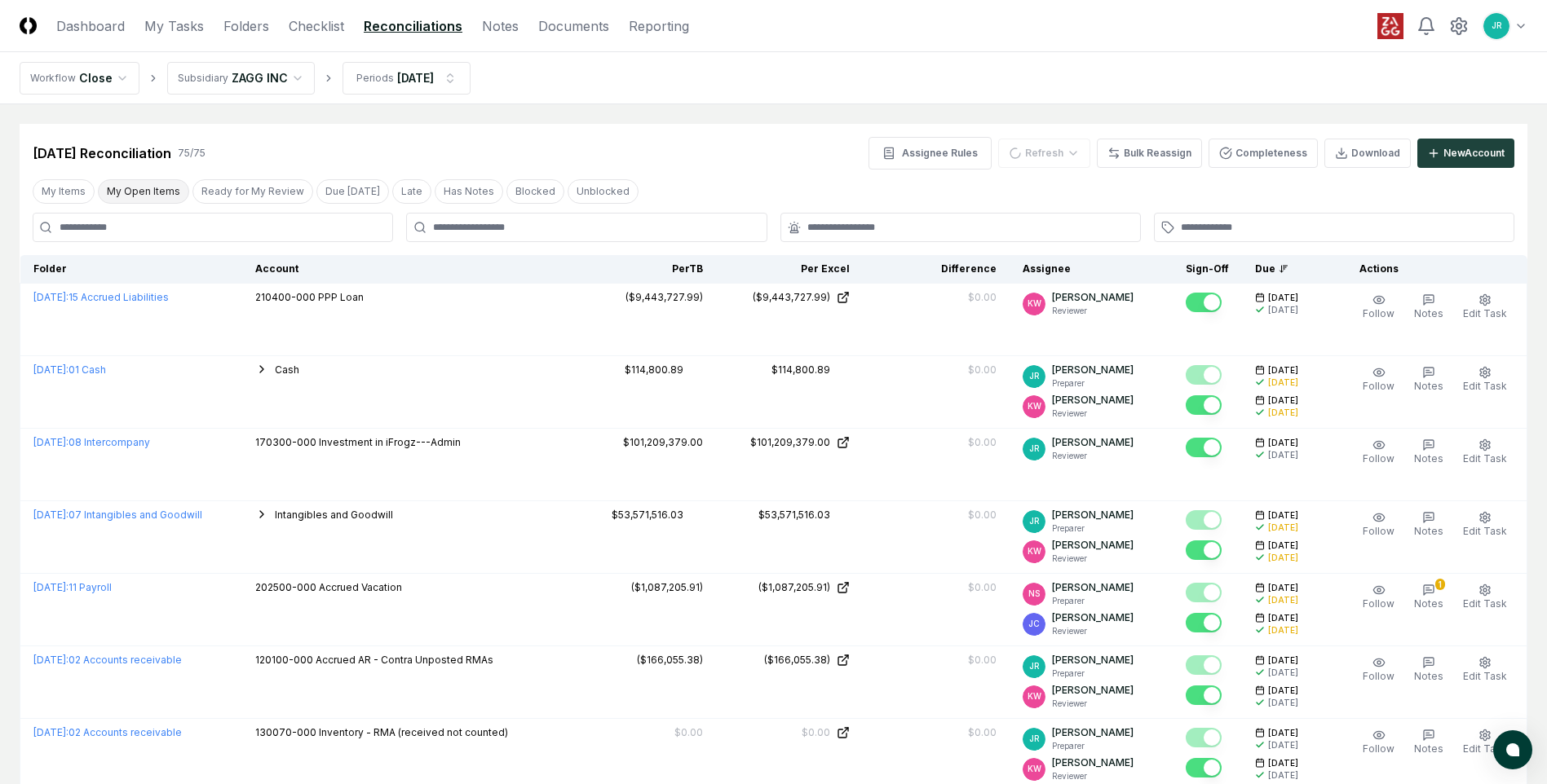
click at [151, 197] on button "My Open Items" at bounding box center [143, 191] width 91 height 25
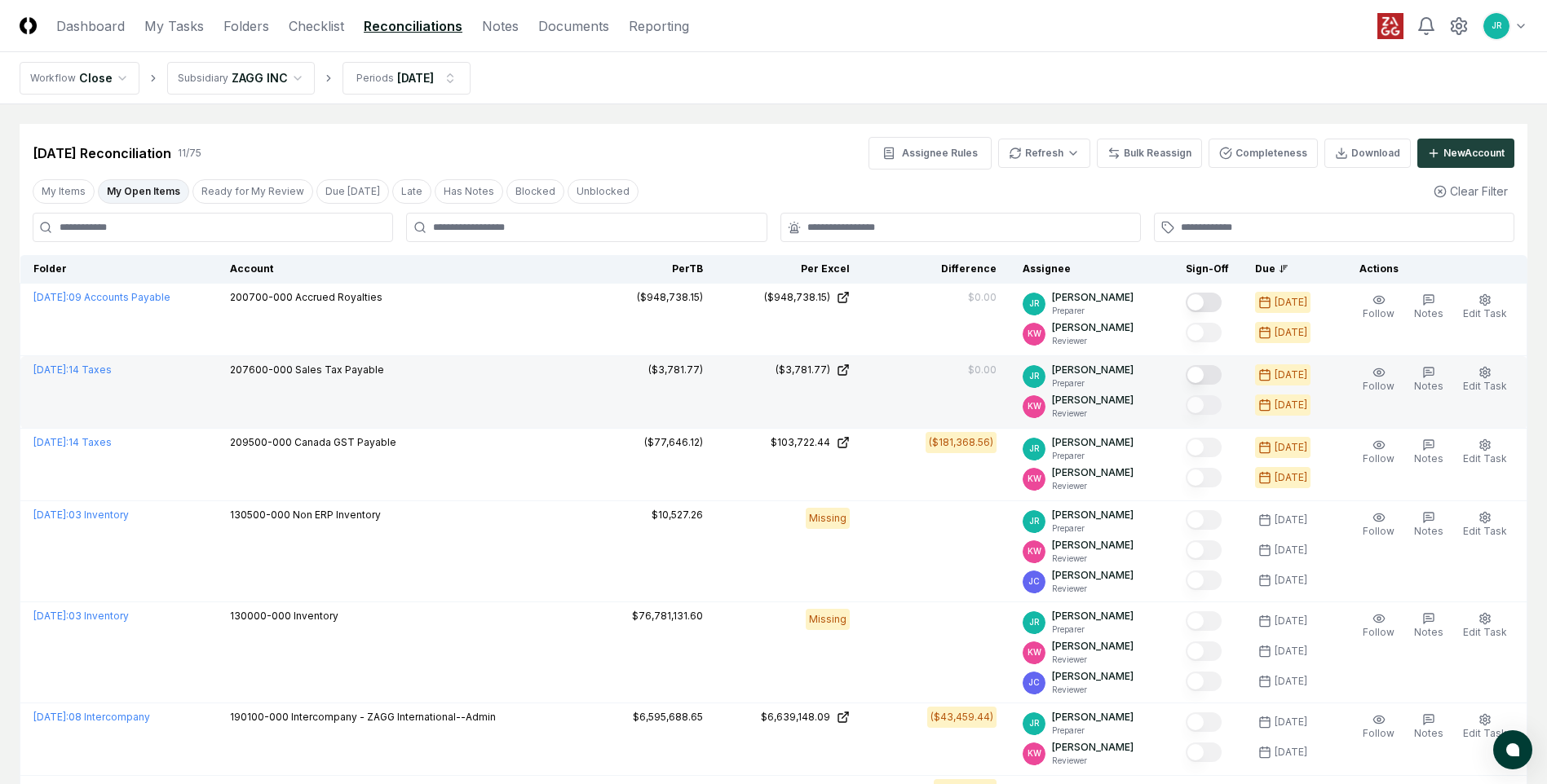
click at [1208, 371] on button "Mark complete" at bounding box center [1203, 375] width 35 height 19
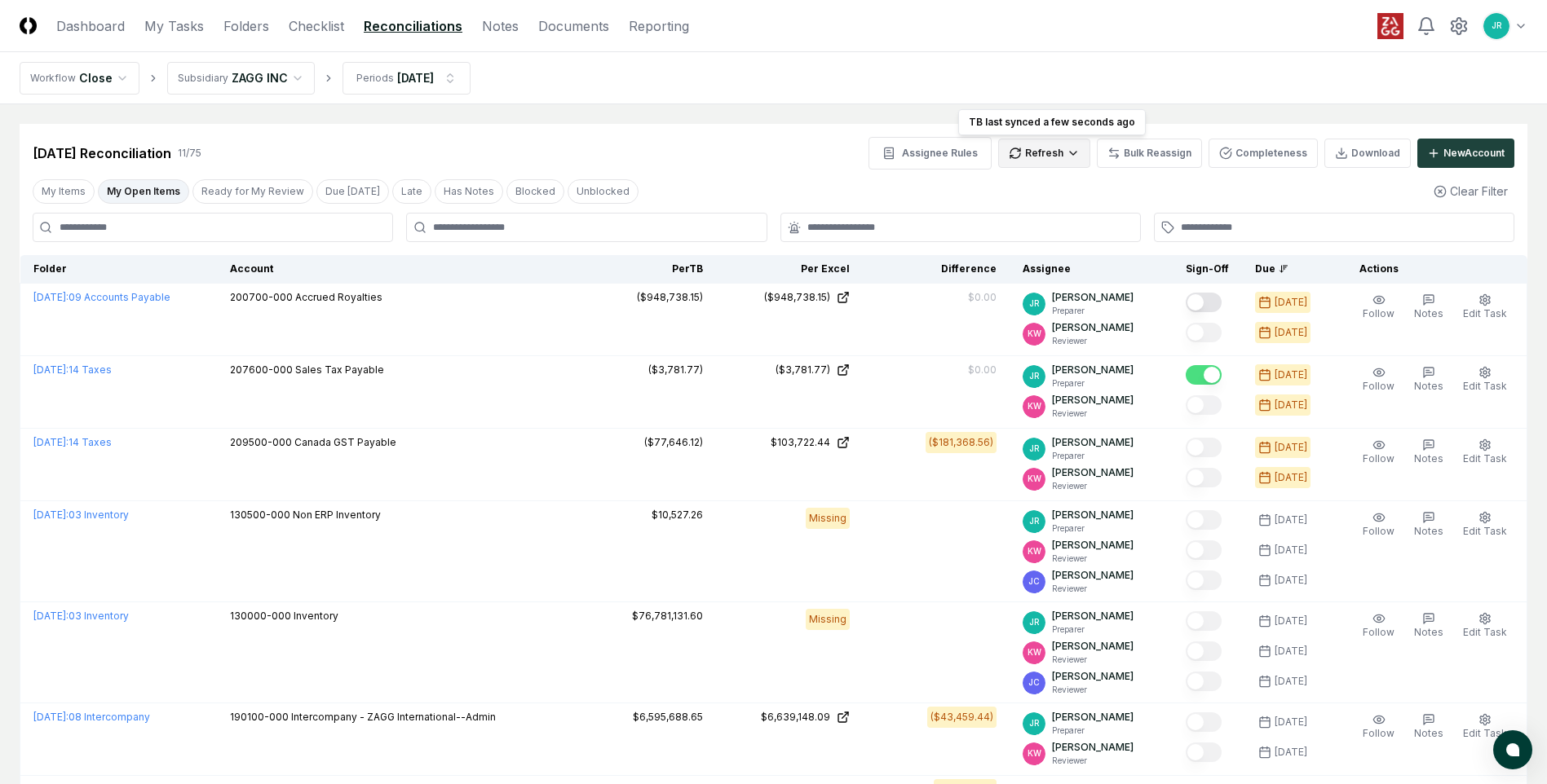
click at [1054, 159] on html "CloseCore Dashboard My Tasks Folders Checklist Reconciliations Notes Documents …" at bounding box center [774, 628] width 1547 height 1256
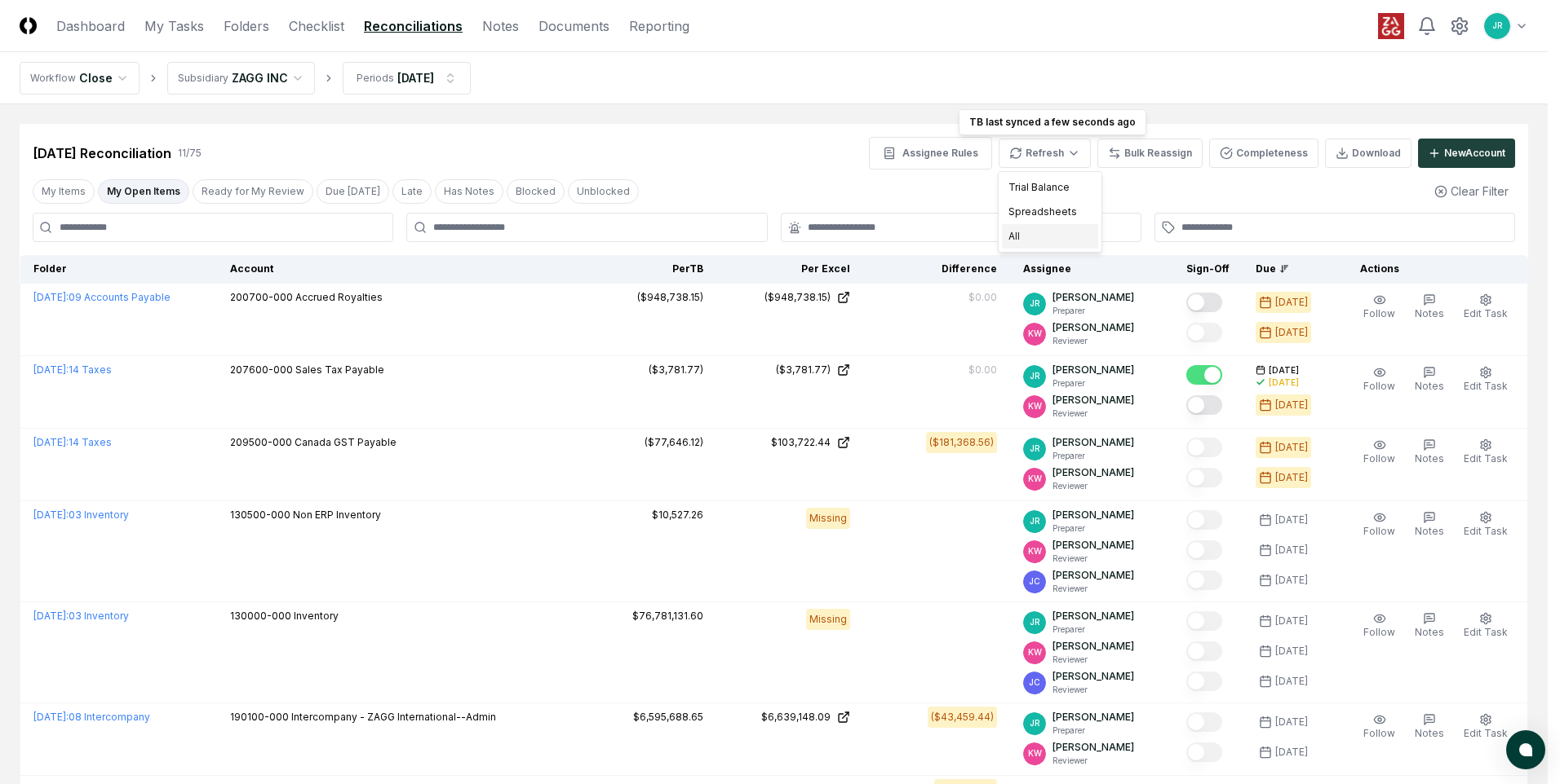
click at [1010, 236] on div "All" at bounding box center [1049, 237] width 97 height 25
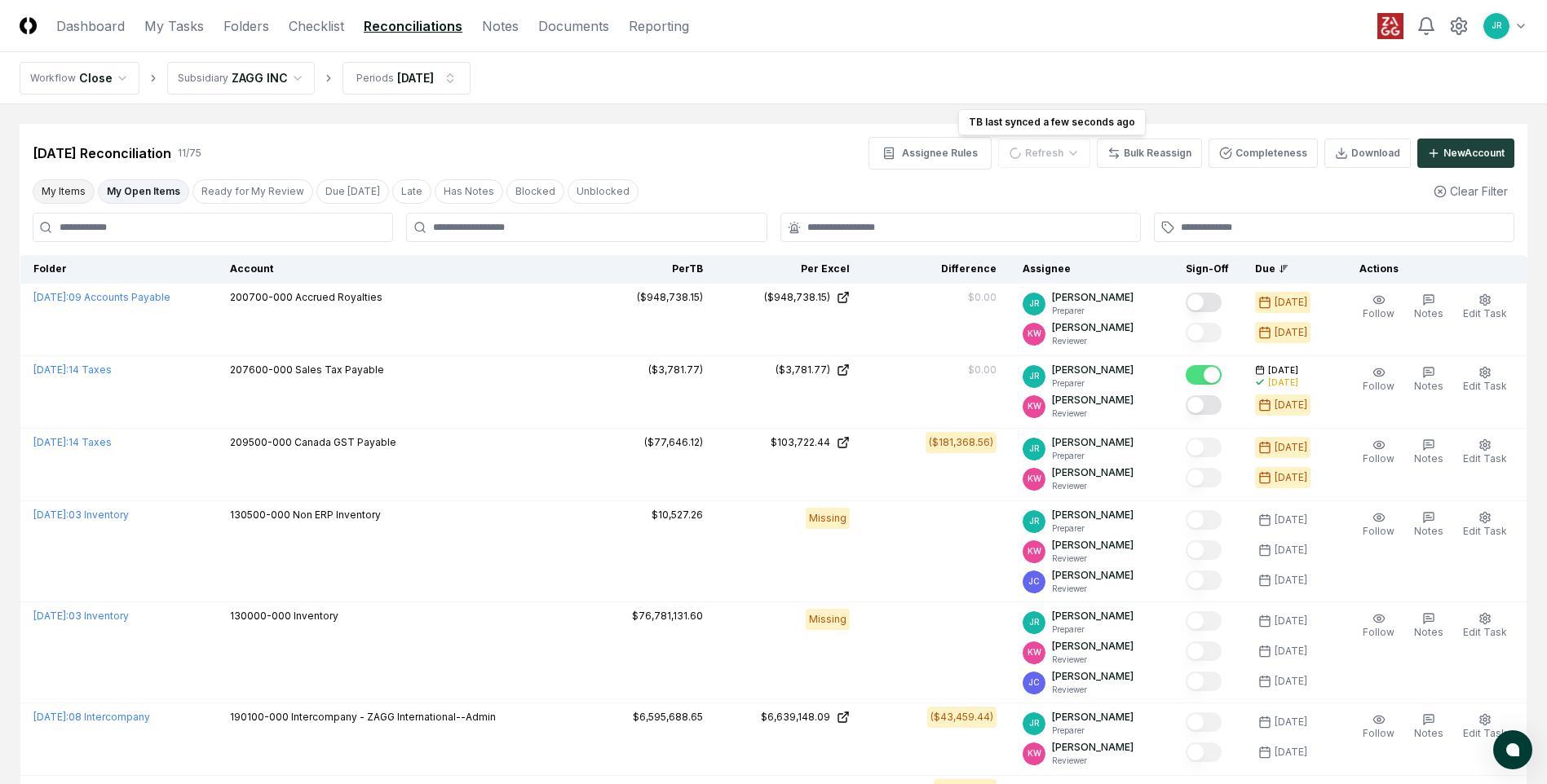
click at [73, 198] on button "My Items" at bounding box center [64, 191] width 62 height 25
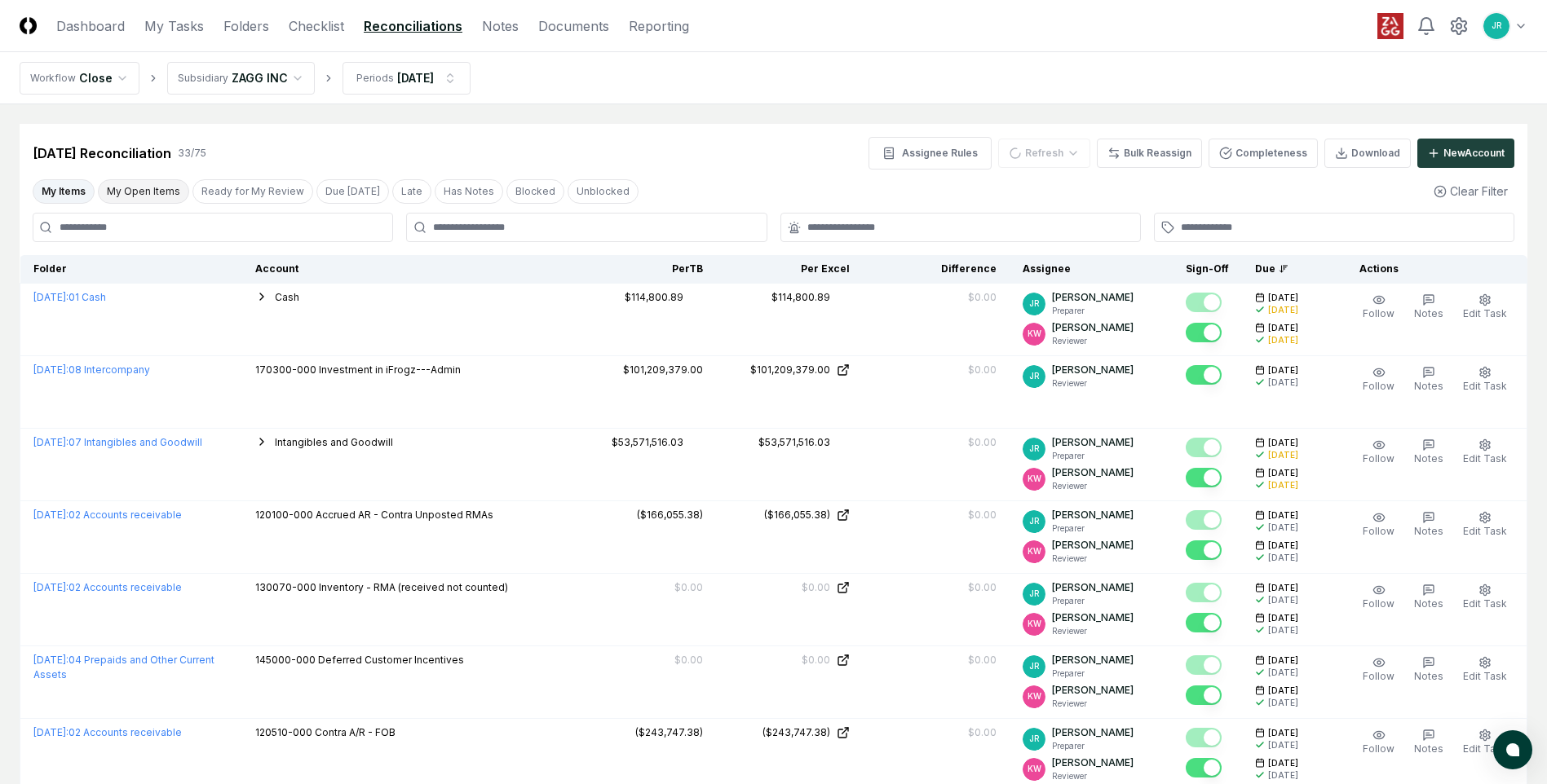
click at [132, 187] on button "My Open Items" at bounding box center [143, 191] width 91 height 25
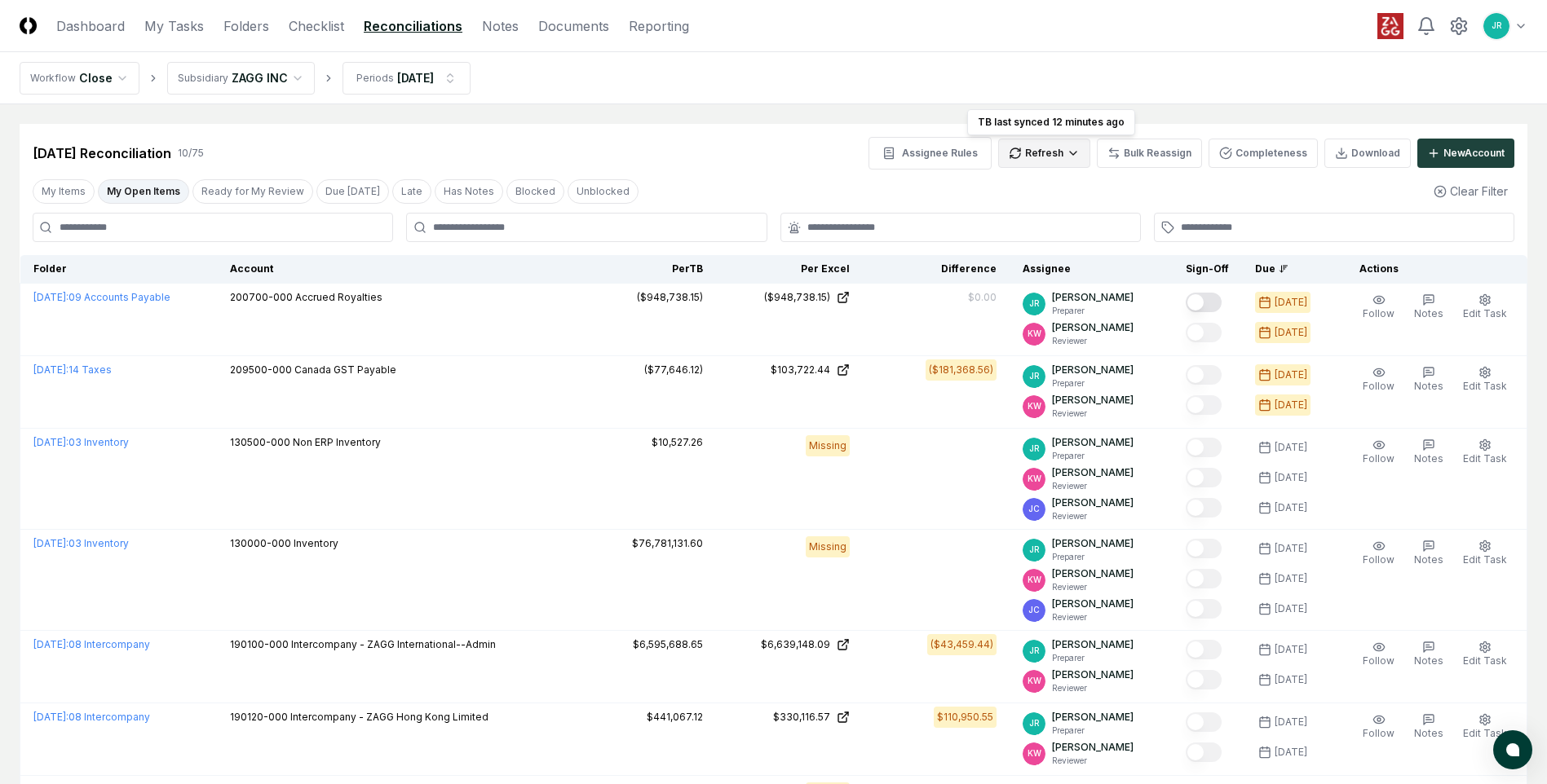
click at [1029, 159] on html "CloseCore Dashboard My Tasks Folders Checklist Reconciliations Notes Documents …" at bounding box center [774, 592] width 1547 height 1184
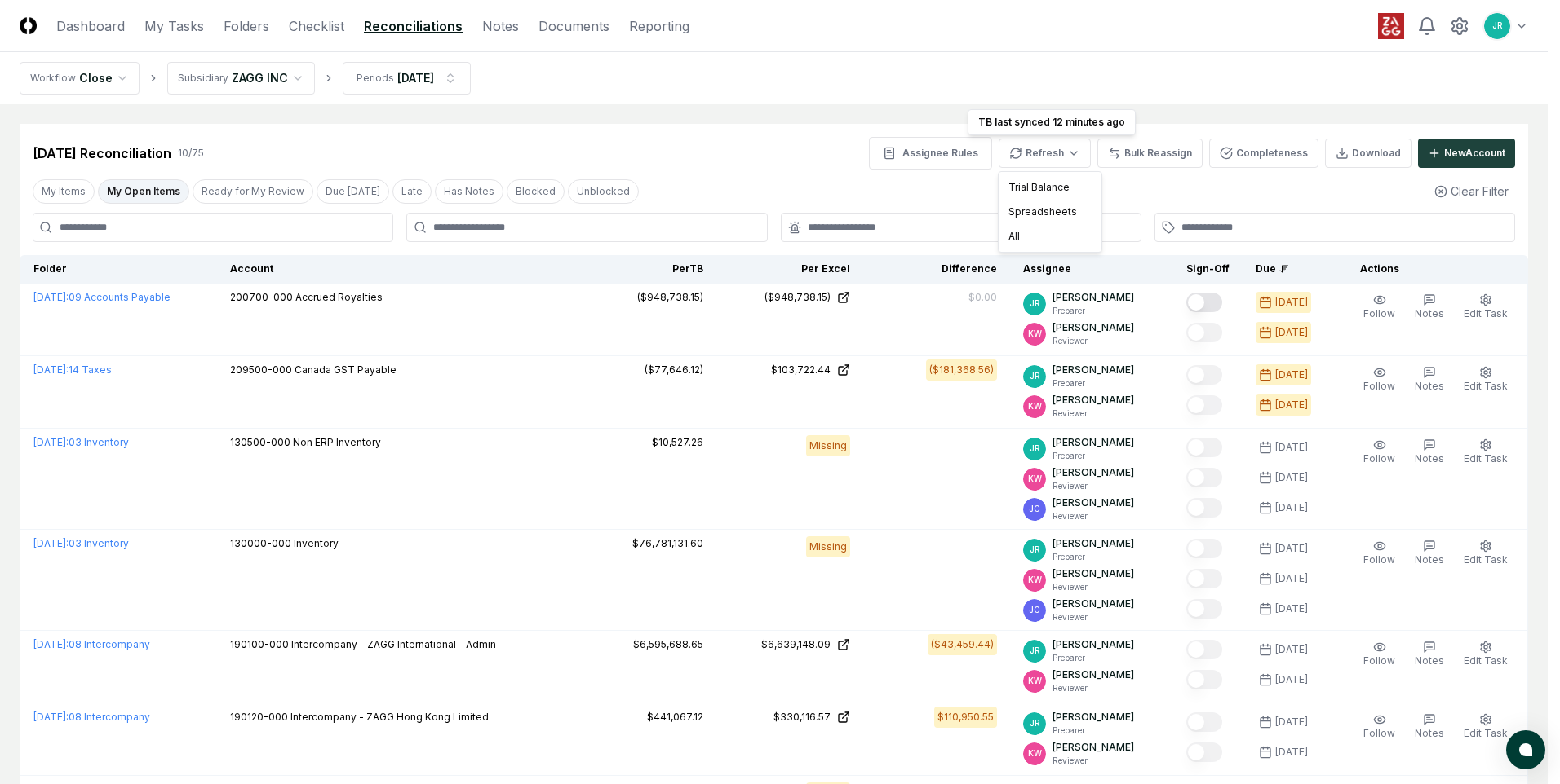
click at [151, 199] on html "CloseCore Dashboard My Tasks Folders Checklist Reconciliations Notes Documents …" at bounding box center [780, 592] width 1560 height 1184
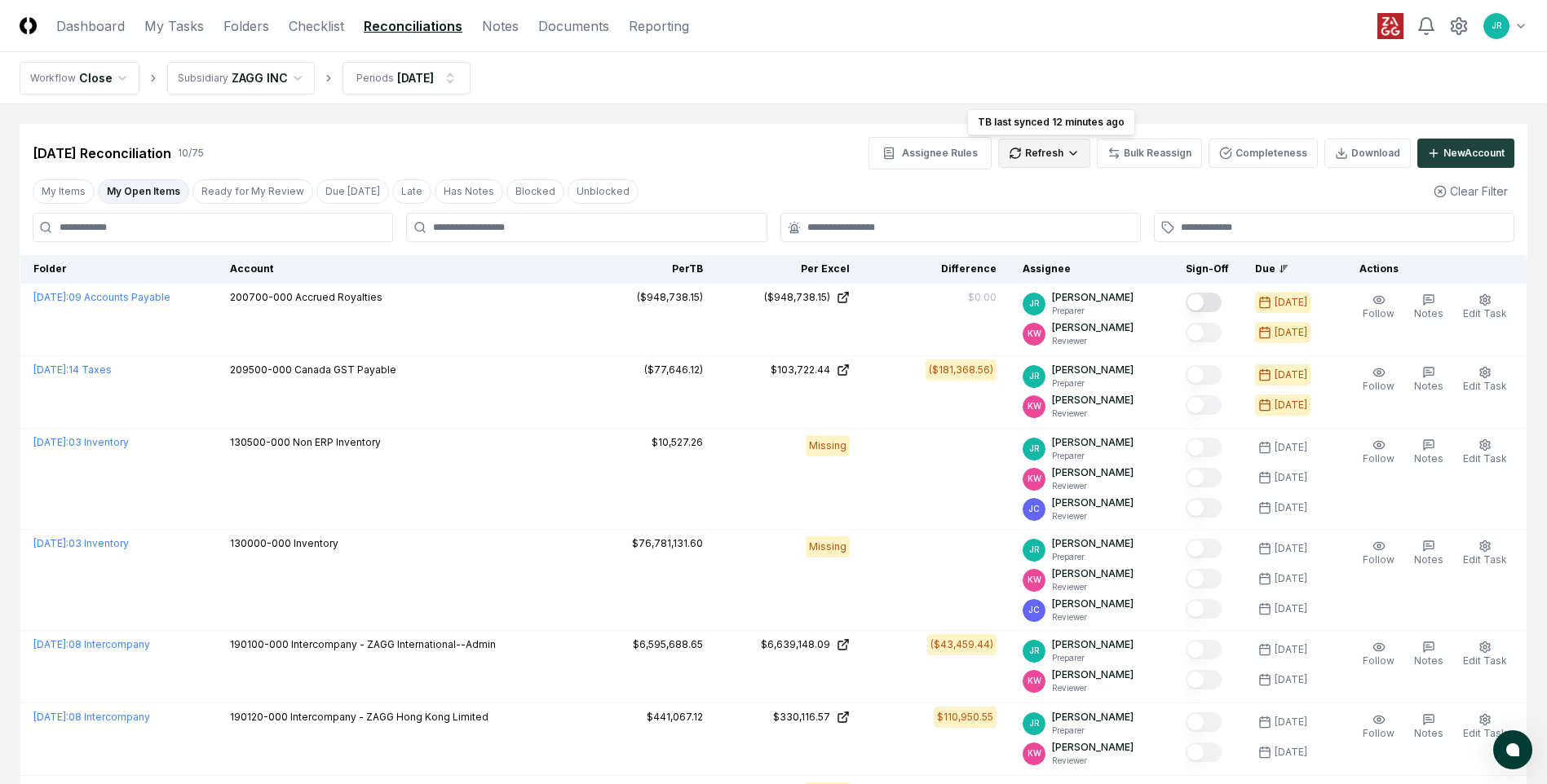
click at [1072, 158] on html "CloseCore Dashboard My Tasks Folders Checklist Reconciliations Notes Documents …" at bounding box center [774, 592] width 1547 height 1184
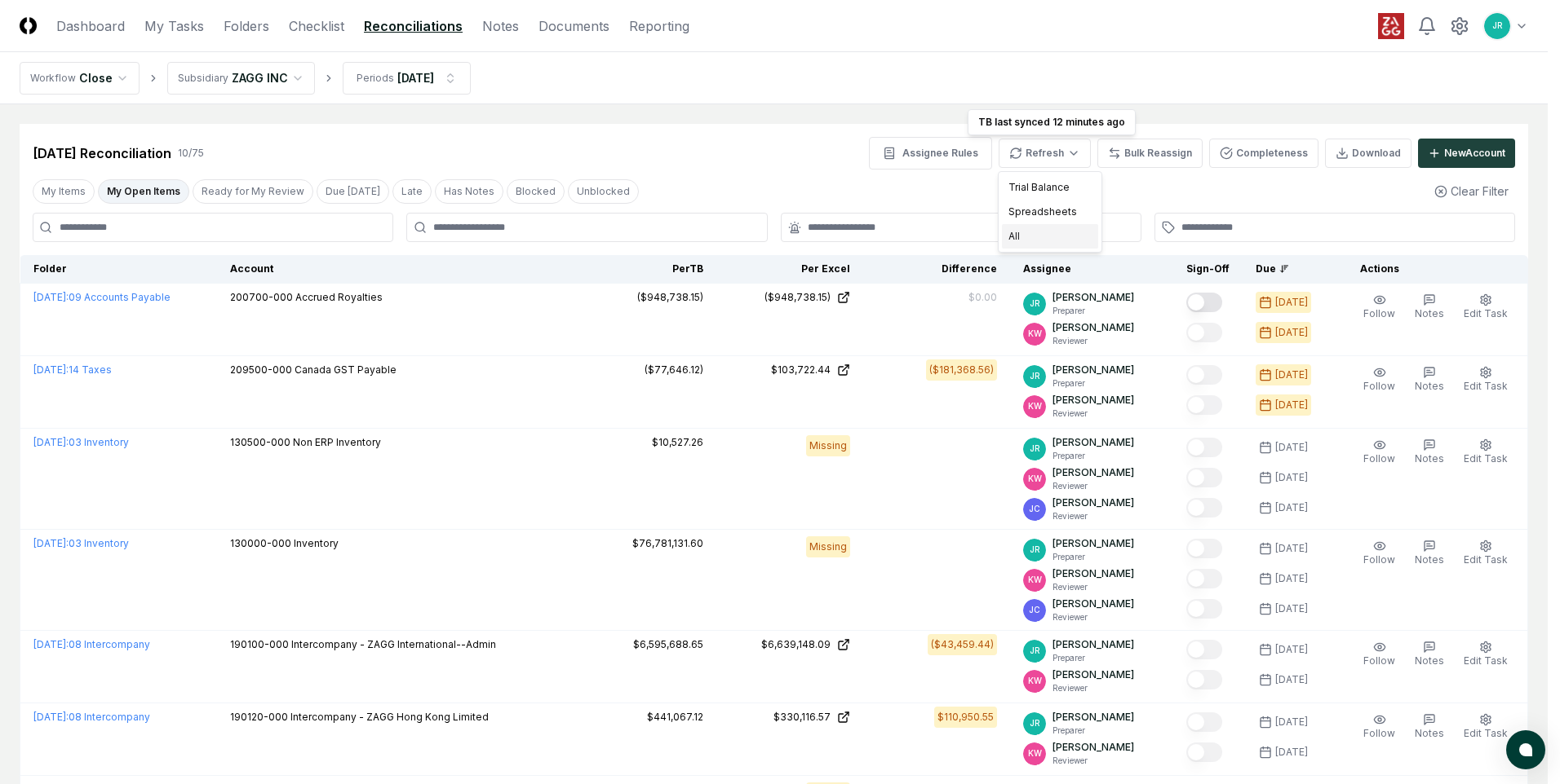
click at [1038, 237] on div "All" at bounding box center [1049, 237] width 97 height 25
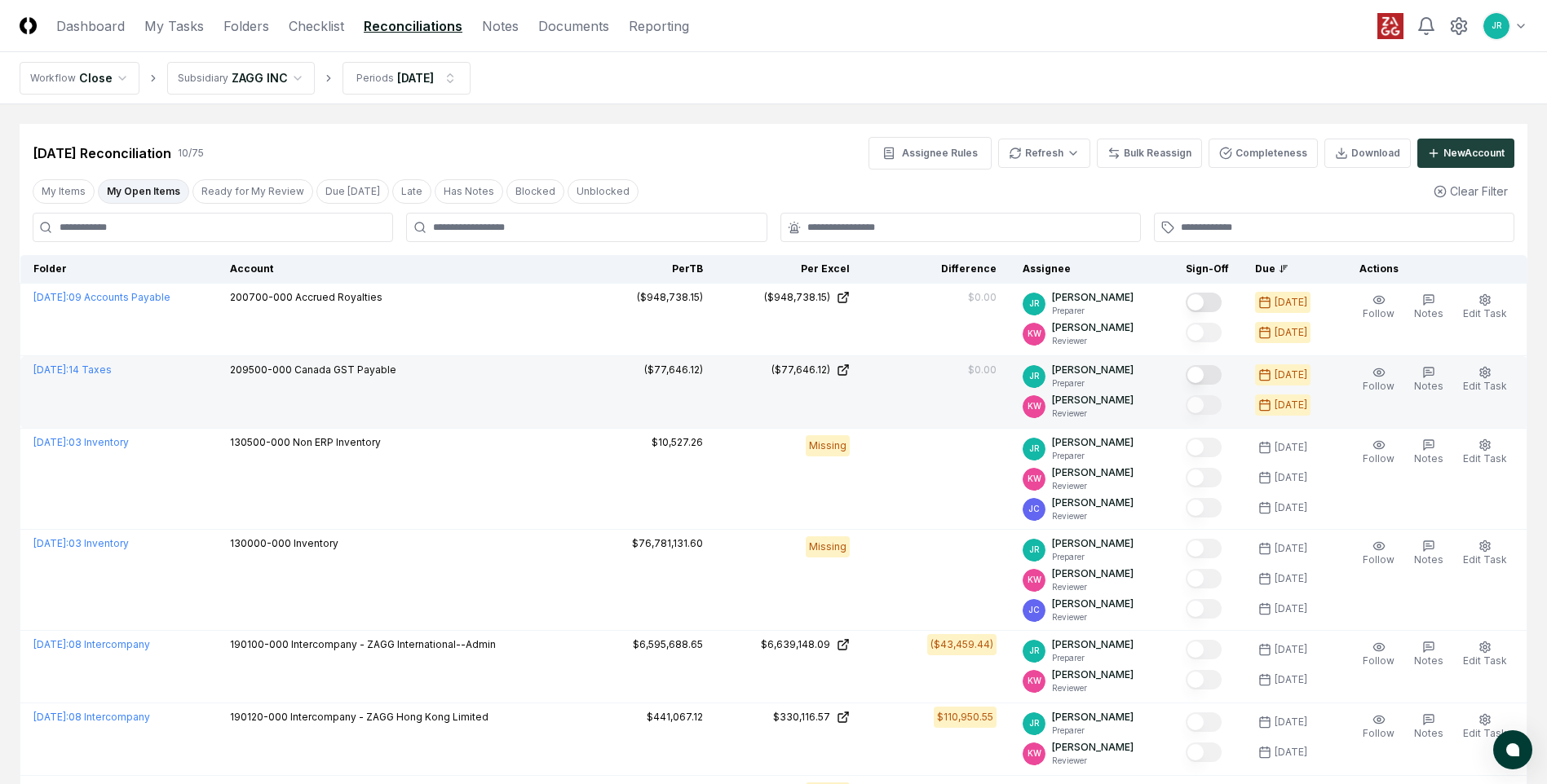
click at [1204, 369] on button "Mark complete" at bounding box center [1203, 375] width 35 height 19
click at [300, 28] on link "Checklist" at bounding box center [316, 26] width 56 height 19
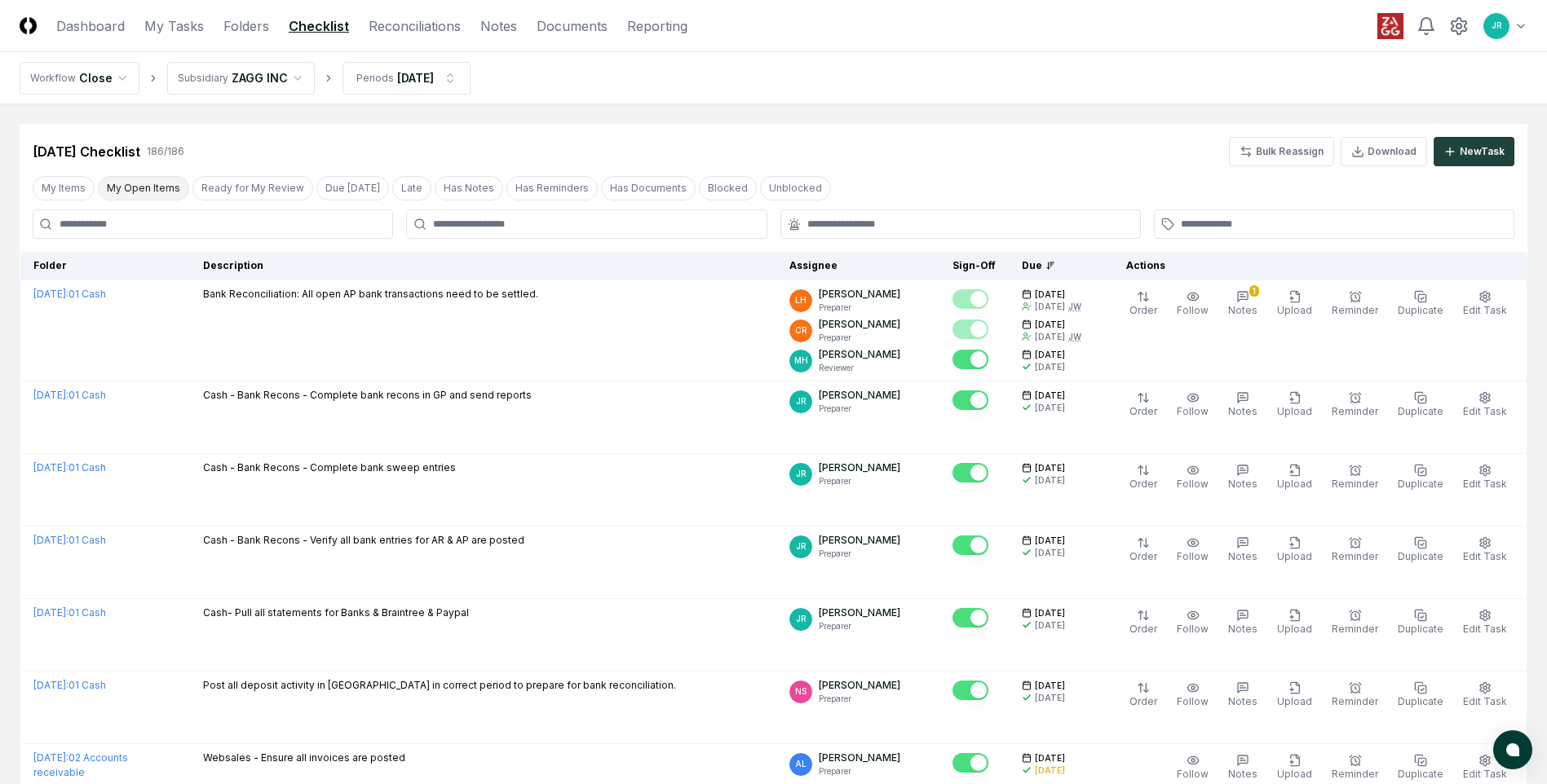
click at [146, 191] on button "My Open Items" at bounding box center [143, 189] width 91 height 25
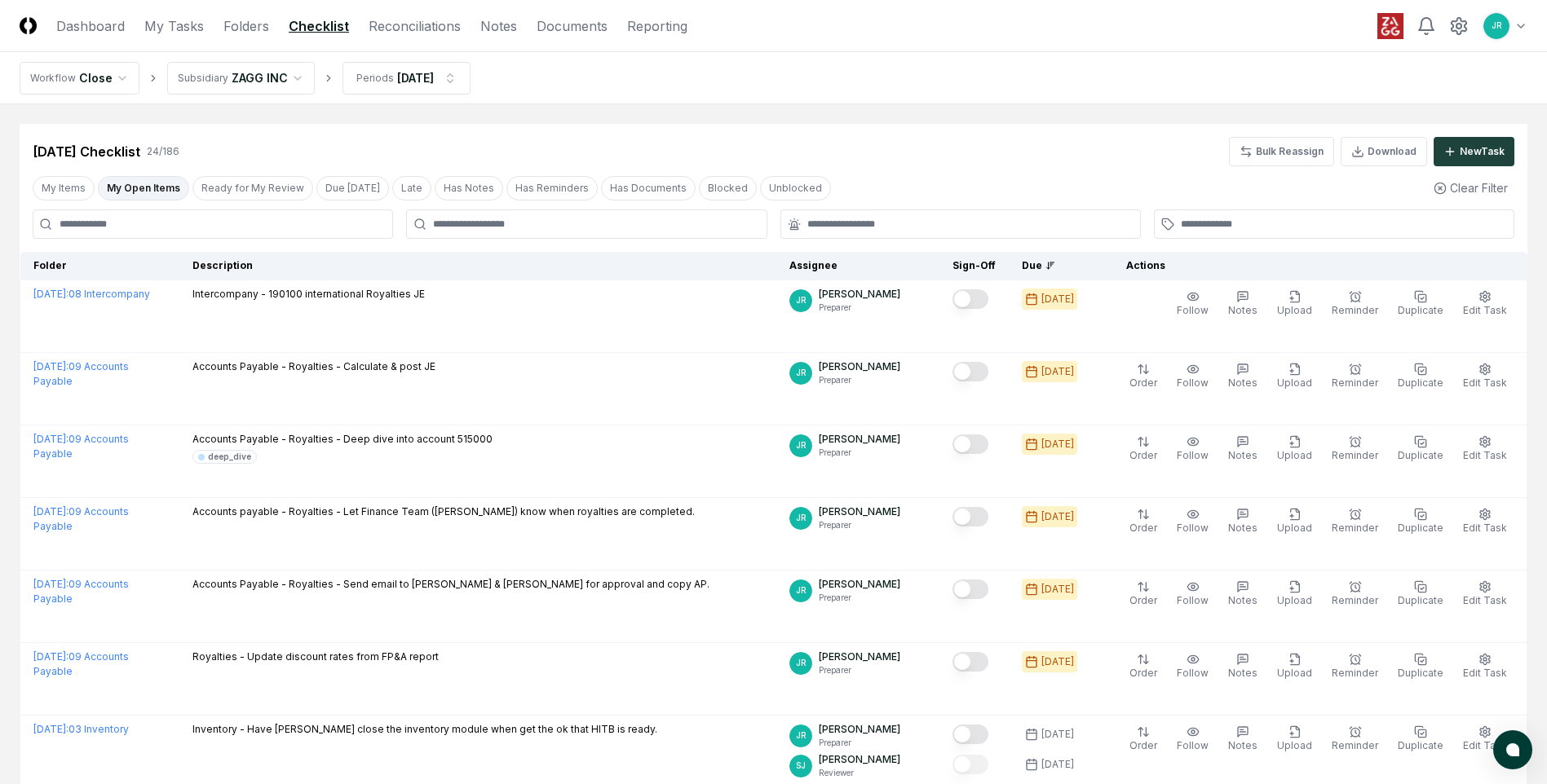
click at [153, 182] on button "My Open Items" at bounding box center [143, 189] width 91 height 25
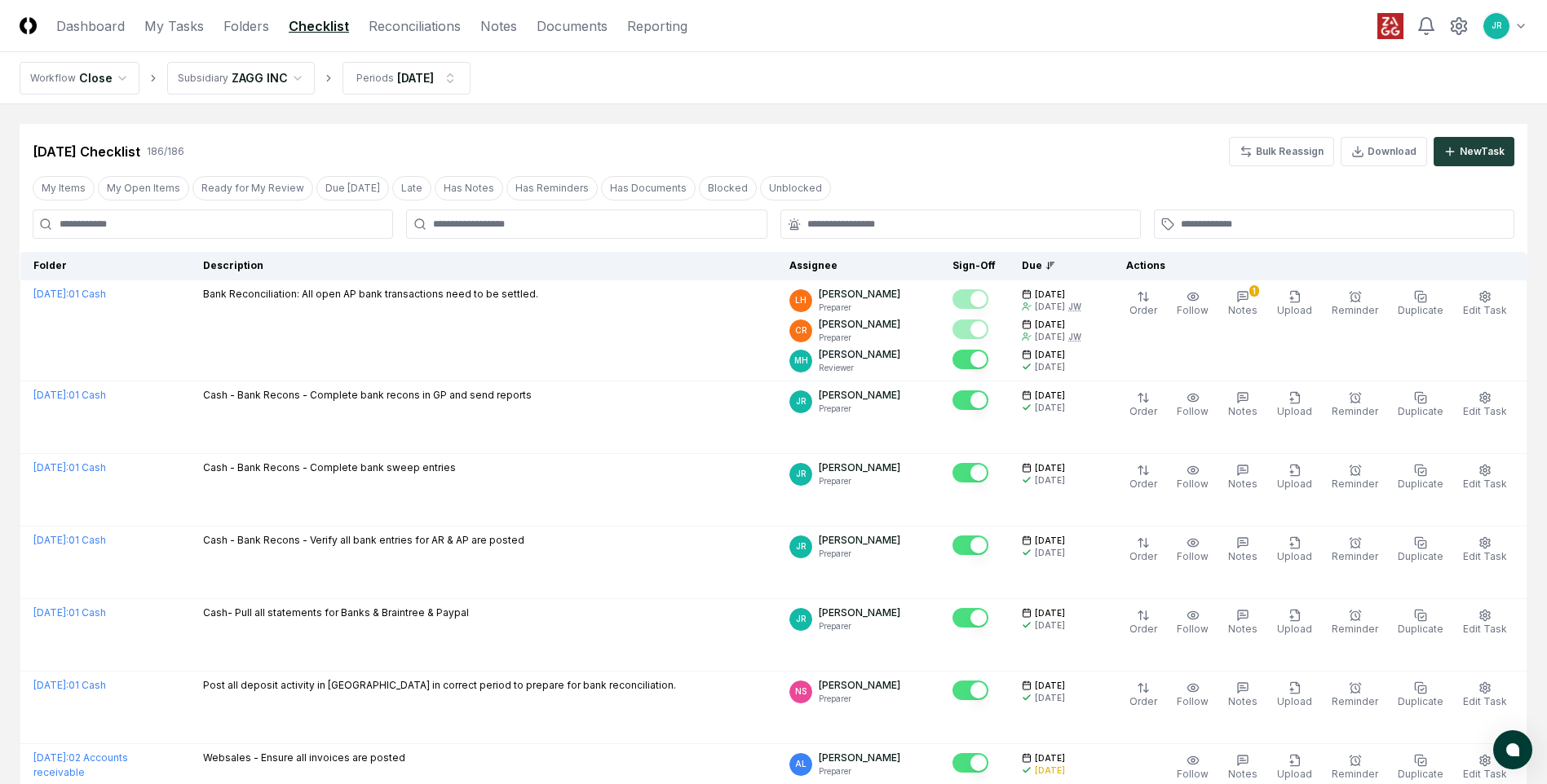
click at [497, 232] on div at bounding box center [586, 224] width 361 height 29
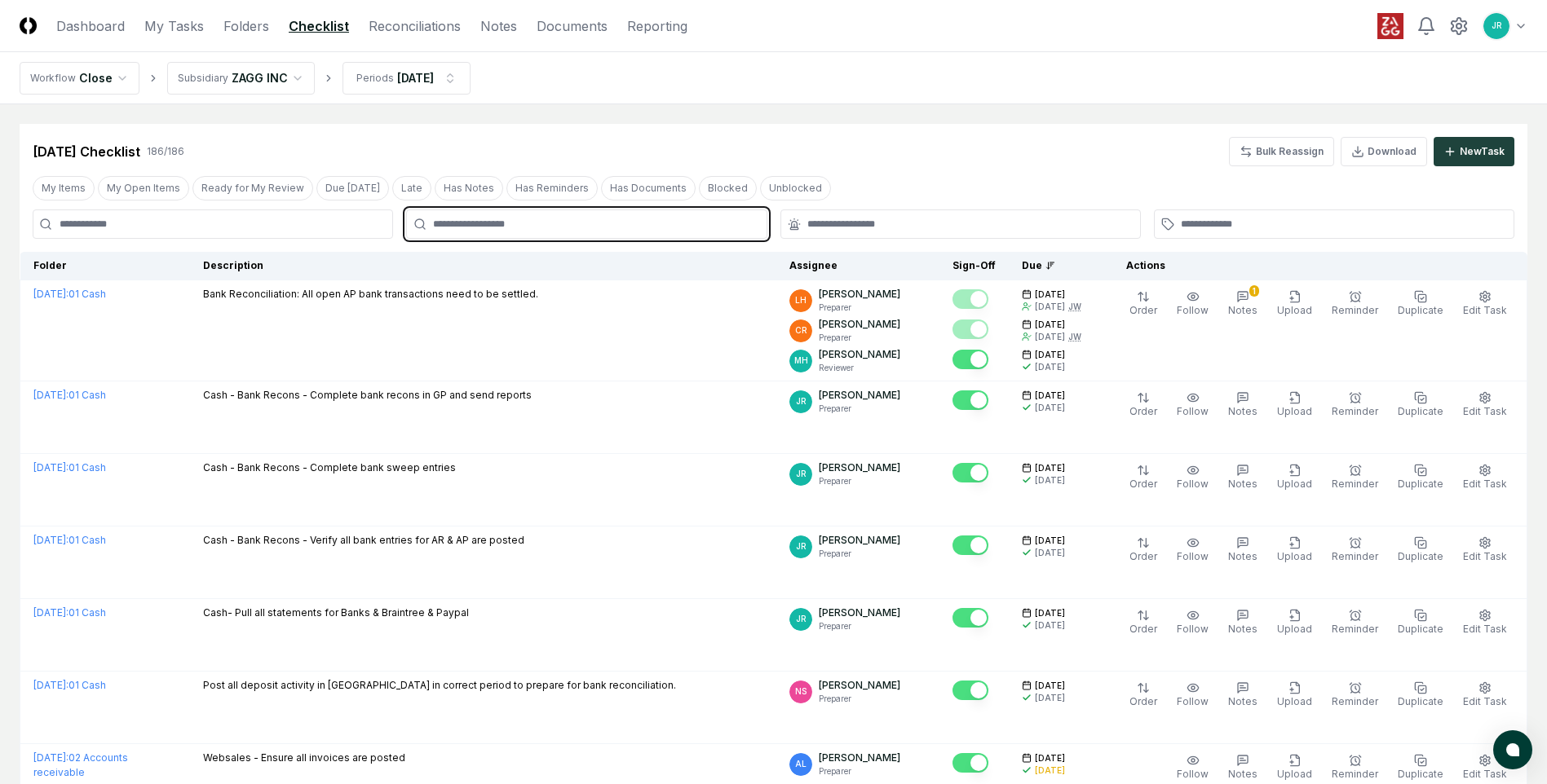
click at [497, 226] on input "text" at bounding box center [595, 224] width 323 height 15
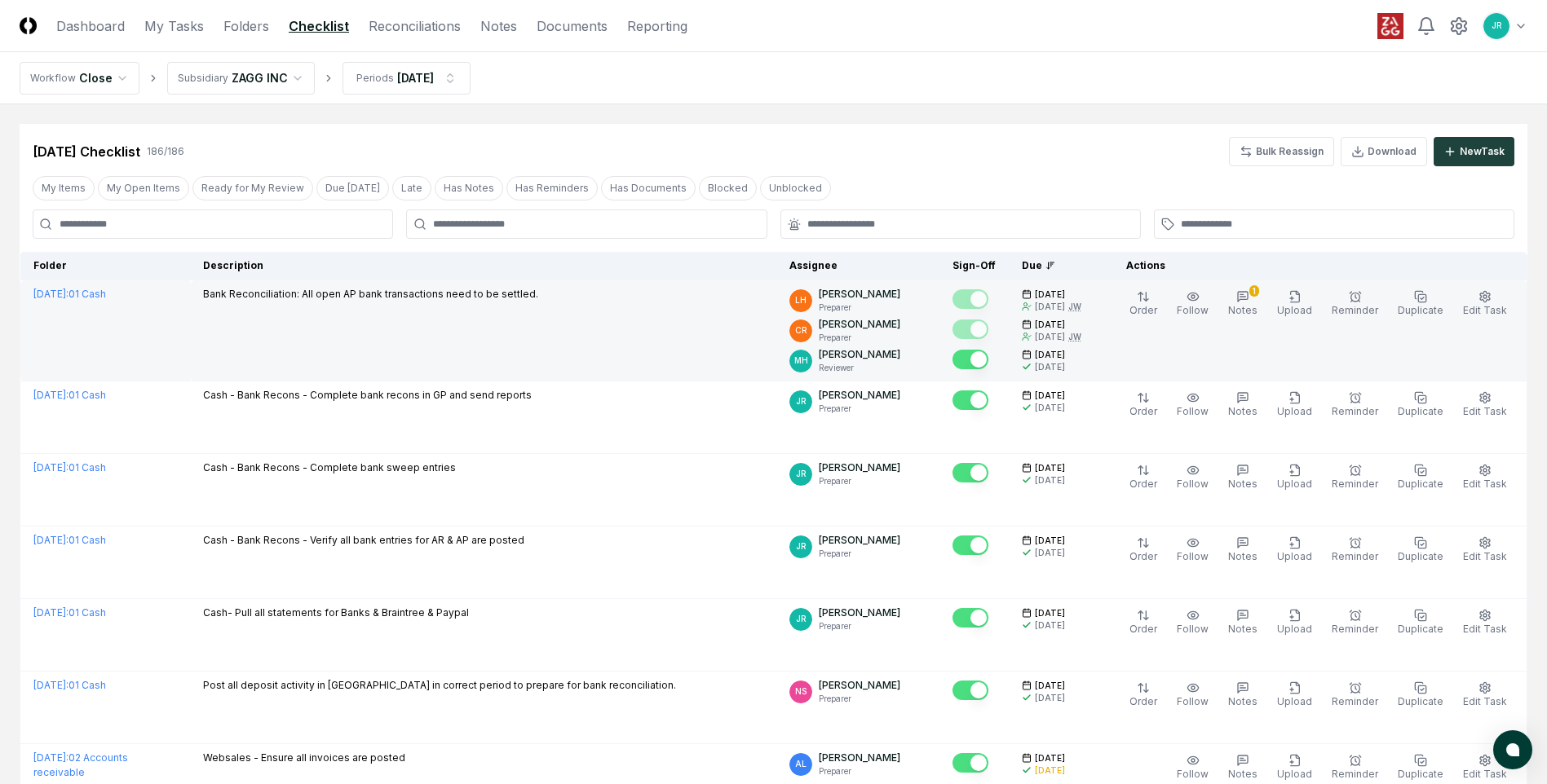
click at [225, 341] on td "Bank Reconciliation: All open AP bank transactions need to be settled." at bounding box center [483, 331] width 587 height 101
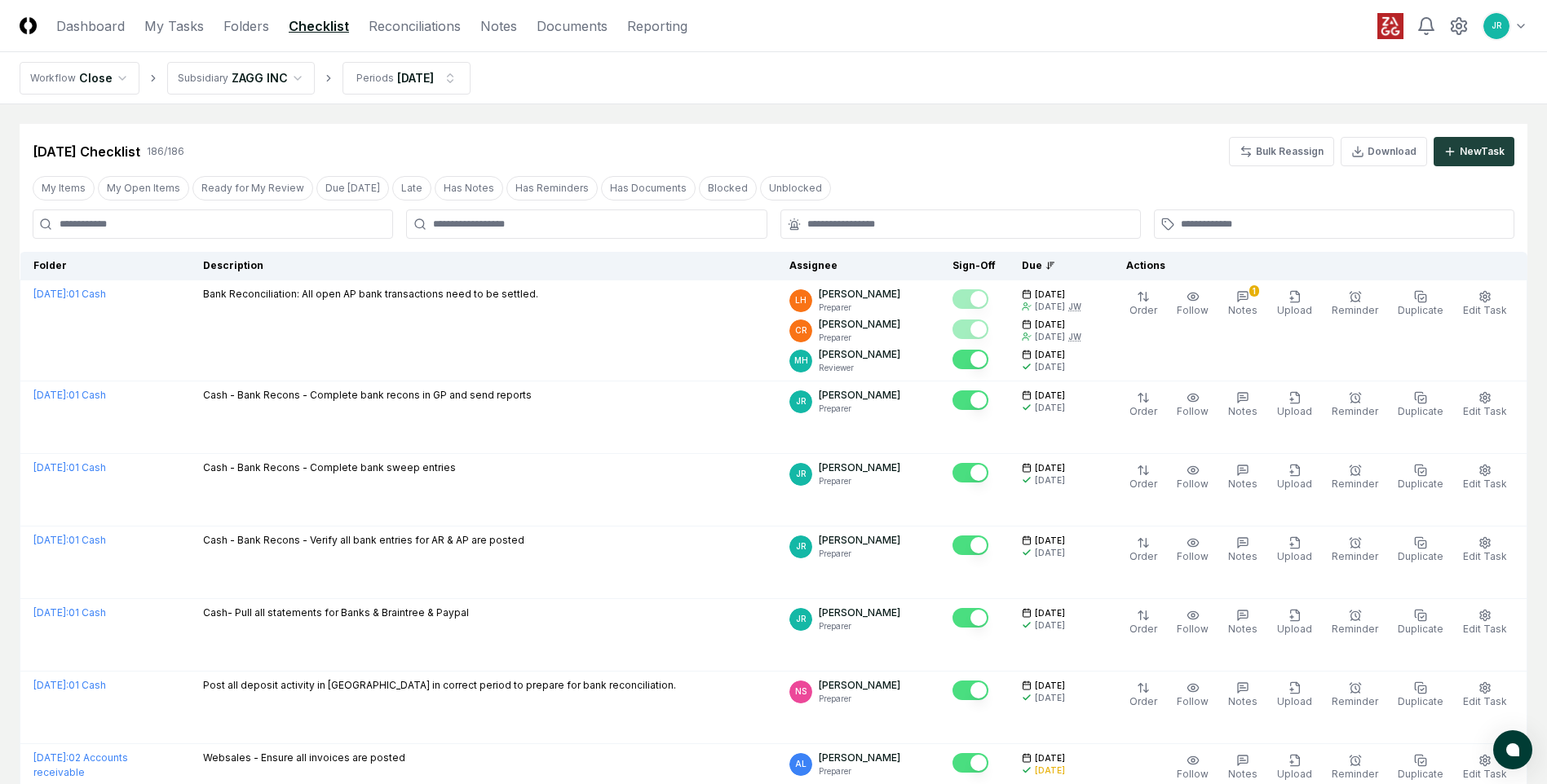
drag, startPoint x: 152, startPoint y: 196, endPoint x: 149, endPoint y: 210, distance: 14.3
click at [152, 196] on button "My Open Items" at bounding box center [143, 189] width 91 height 25
